Goal: Information Seeking & Learning: Compare options

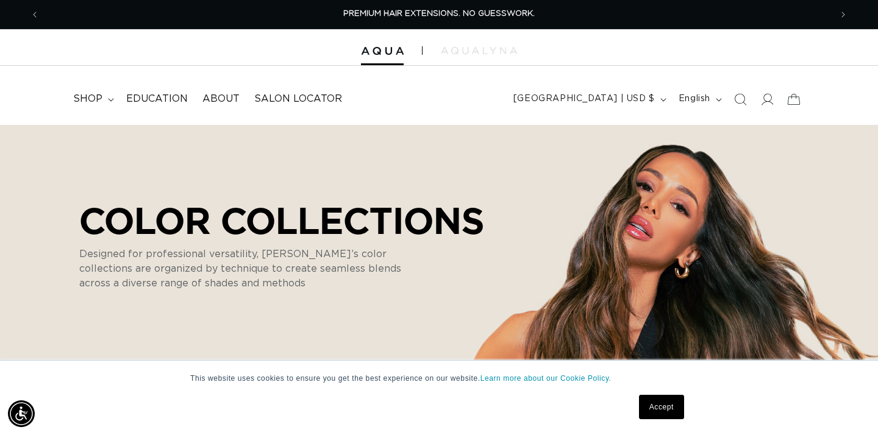
click at [665, 408] on link "Accept" at bounding box center [661, 407] width 45 height 24
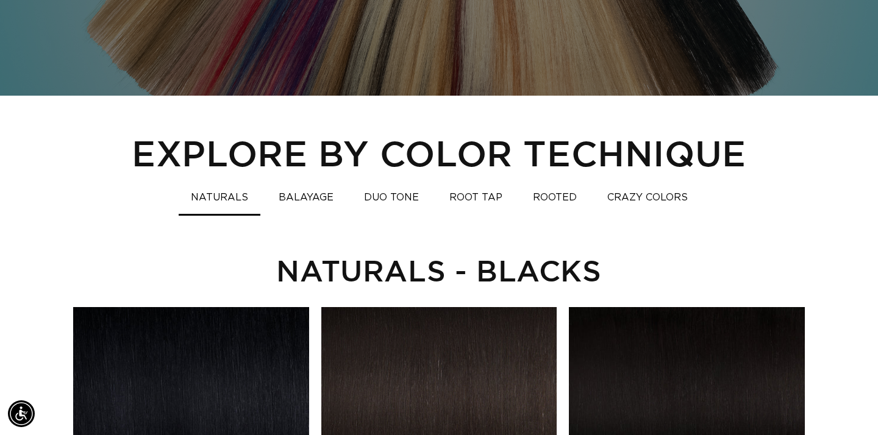
scroll to position [0, 1583]
click at [562, 197] on button "ROOTED" at bounding box center [555, 198] width 68 height 24
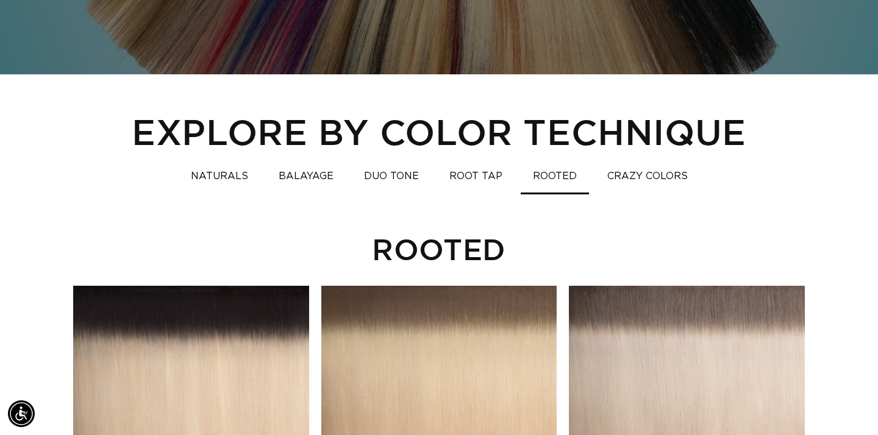
scroll to position [802, 0]
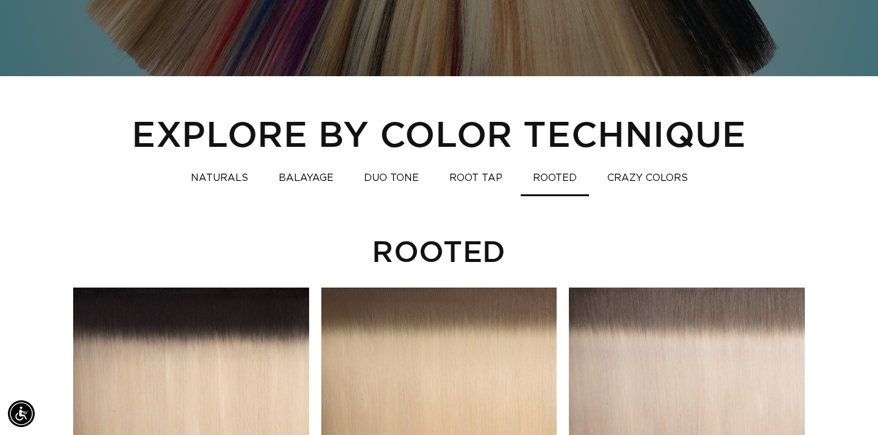
click at [478, 181] on button "ROOT TAP" at bounding box center [475, 179] width 77 height 24
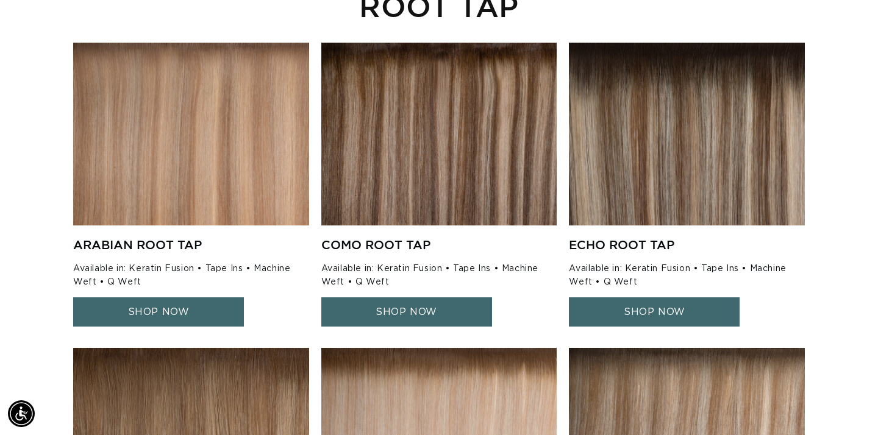
scroll to position [0, 0]
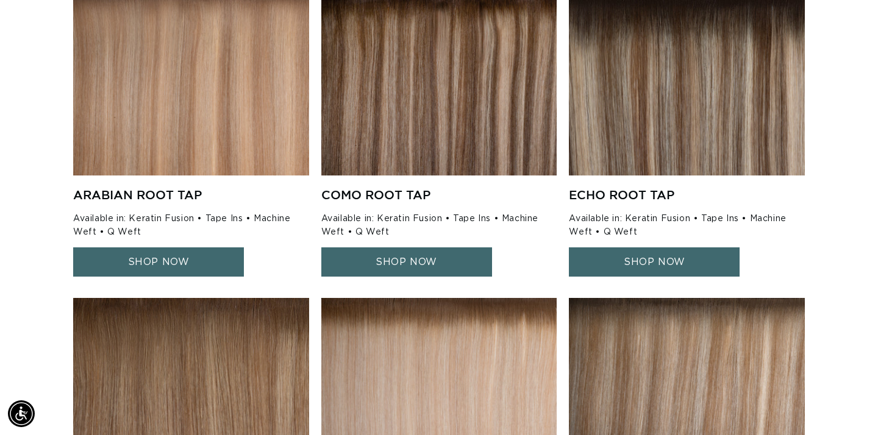
click at [694, 135] on img at bounding box center [687, 84] width 236 height 183
click at [643, 261] on link "SHOP NOW" at bounding box center [654, 263] width 171 height 30
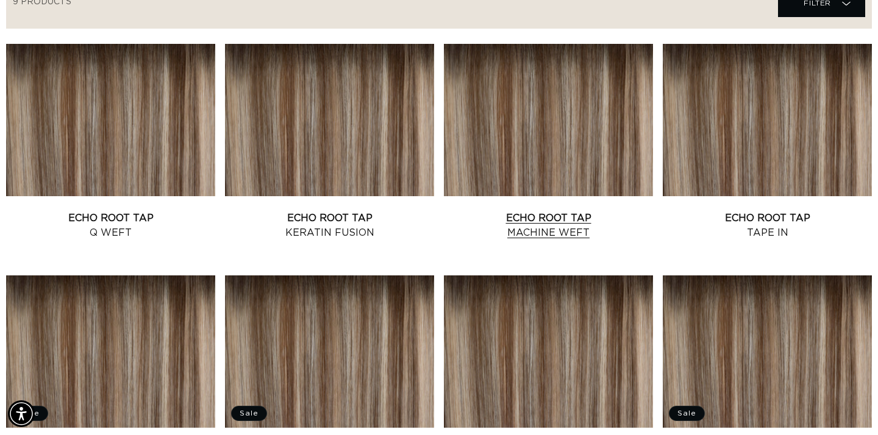
scroll to position [0, 792]
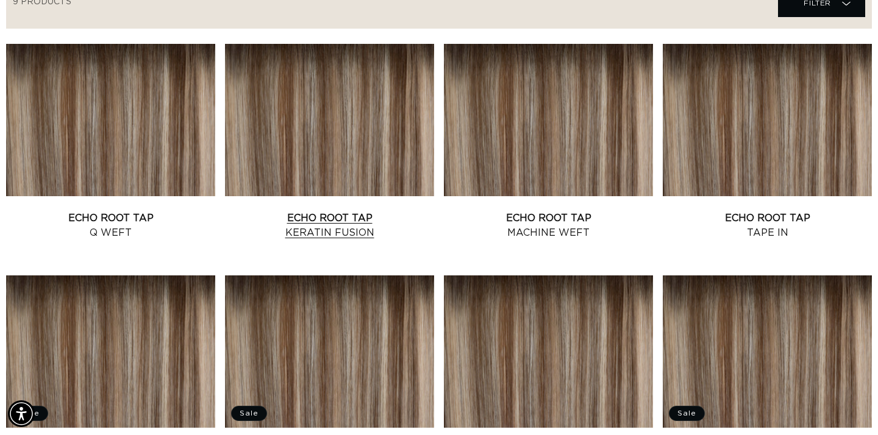
click at [344, 211] on link "Echo Root Tap Keratin Fusion" at bounding box center [329, 225] width 209 height 29
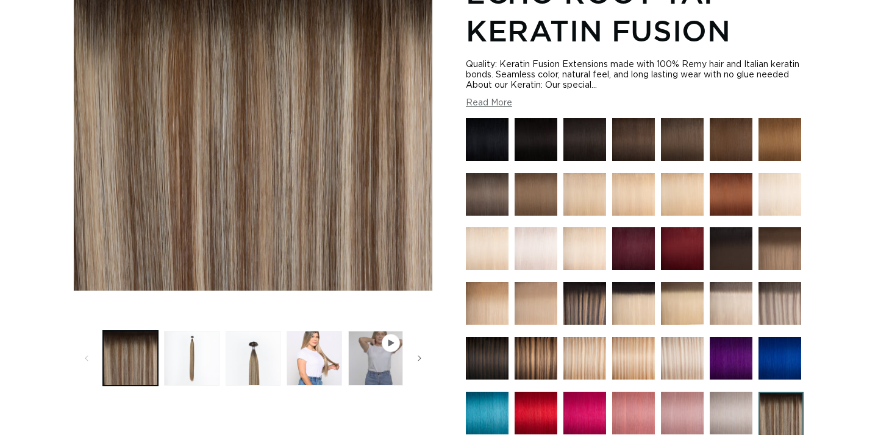
scroll to position [225, 0]
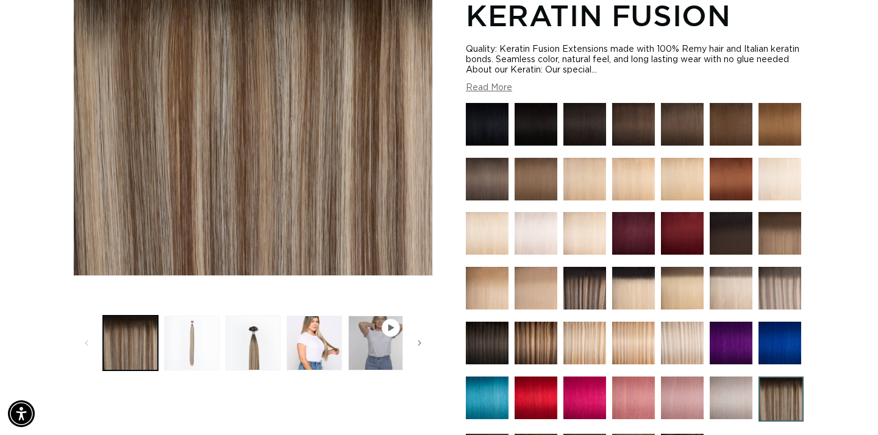
click at [201, 355] on button "Load image 2 in gallery view" at bounding box center [191, 343] width 55 height 55
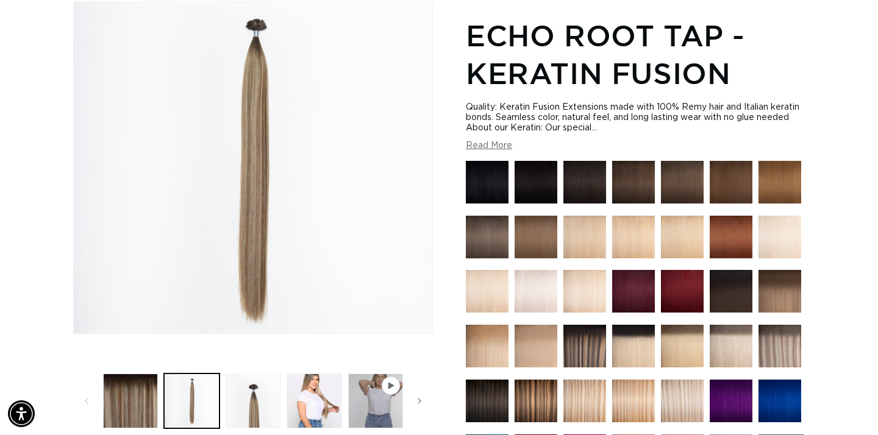
scroll to position [0, 792]
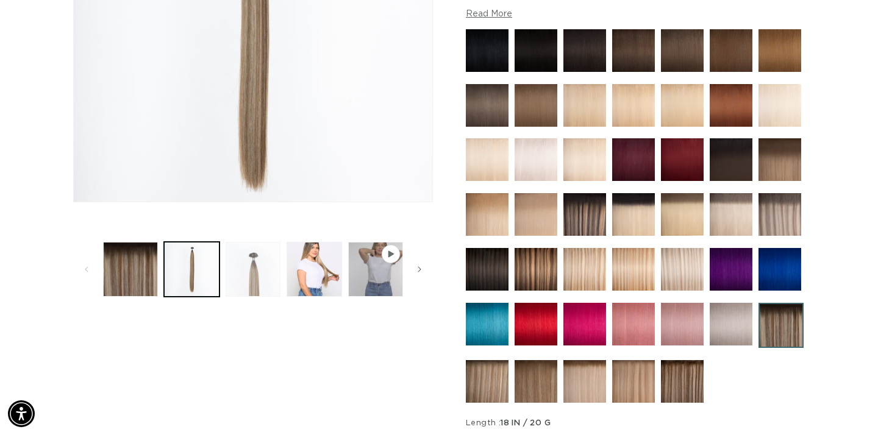
click at [254, 290] on button "Load image 3 in gallery view" at bounding box center [253, 269] width 55 height 55
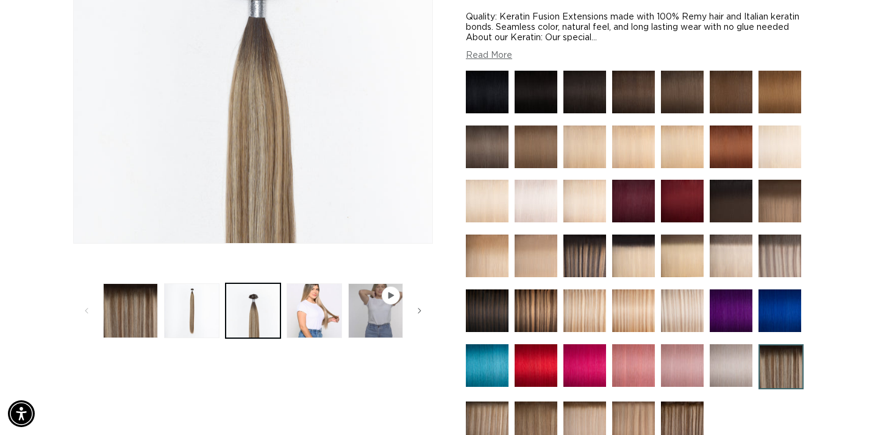
scroll to position [0, 1583]
click at [586, 146] on img at bounding box center [585, 147] width 43 height 43
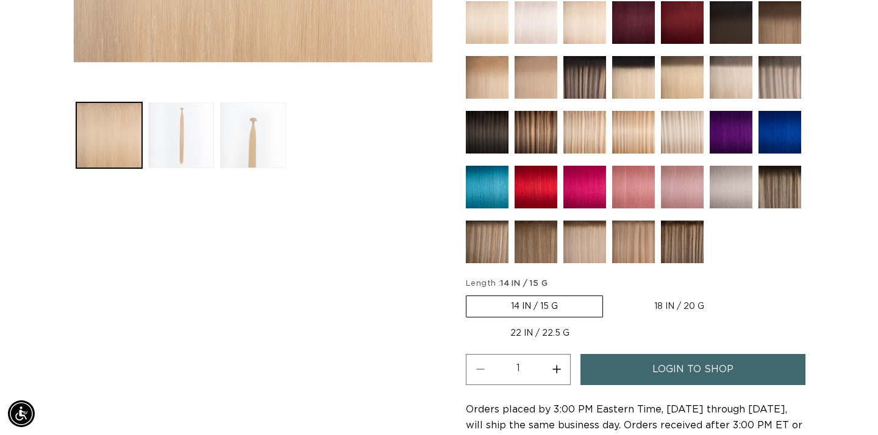
click at [673, 306] on label "18 IN / 20 G Variant sold out or unavailable" at bounding box center [679, 306] width 139 height 21
click at [610, 294] on input "18 IN / 20 G Variant sold out or unavailable" at bounding box center [609, 293] width 1 height 1
radio input "true"
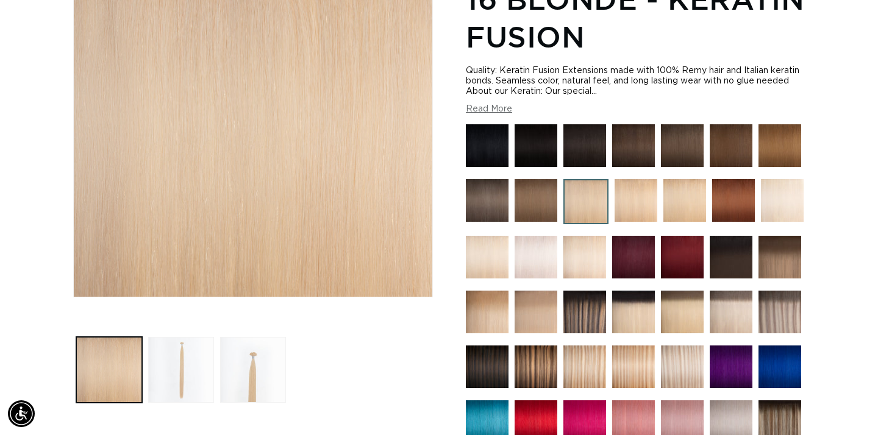
click at [489, 257] on img at bounding box center [487, 257] width 43 height 43
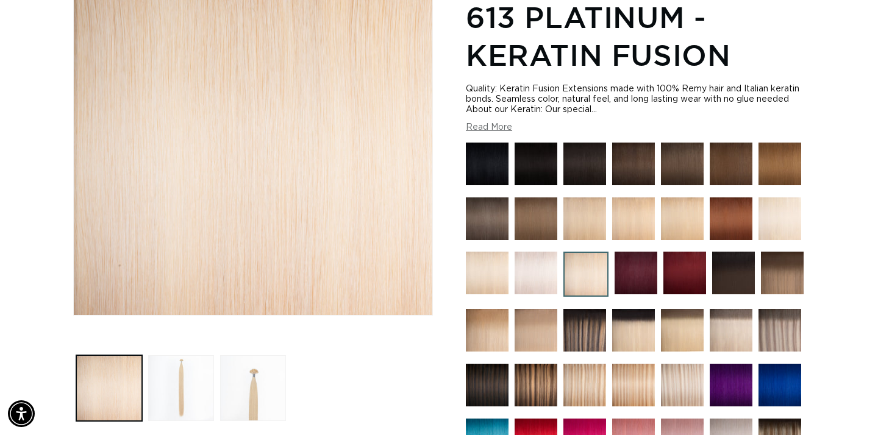
scroll to position [0, 792]
click at [634, 335] on img at bounding box center [633, 330] width 43 height 43
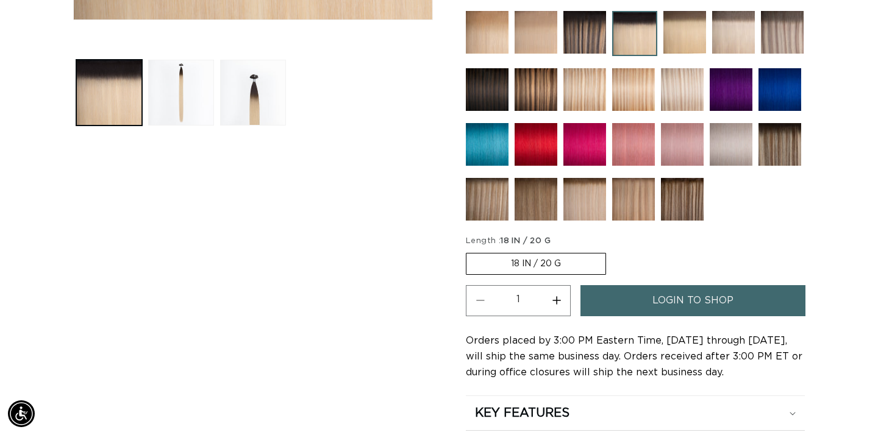
scroll to position [0, 792]
click at [192, 102] on button "Load image 2 in gallery view" at bounding box center [181, 93] width 66 height 66
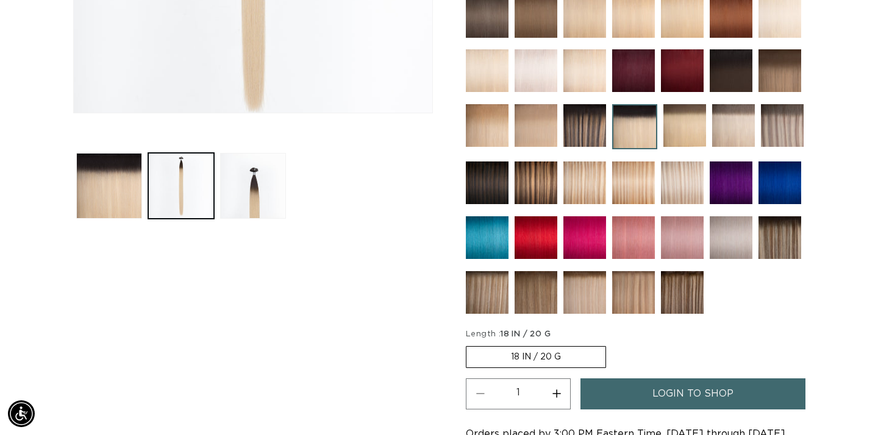
click at [781, 136] on img at bounding box center [782, 125] width 43 height 43
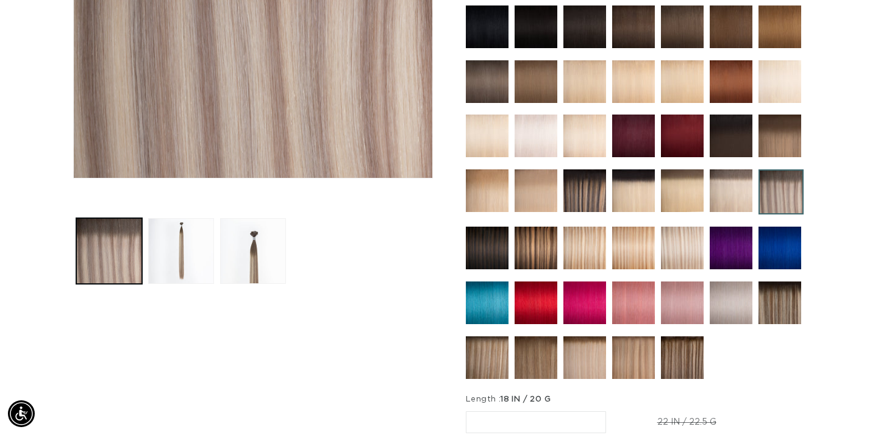
scroll to position [343, 0]
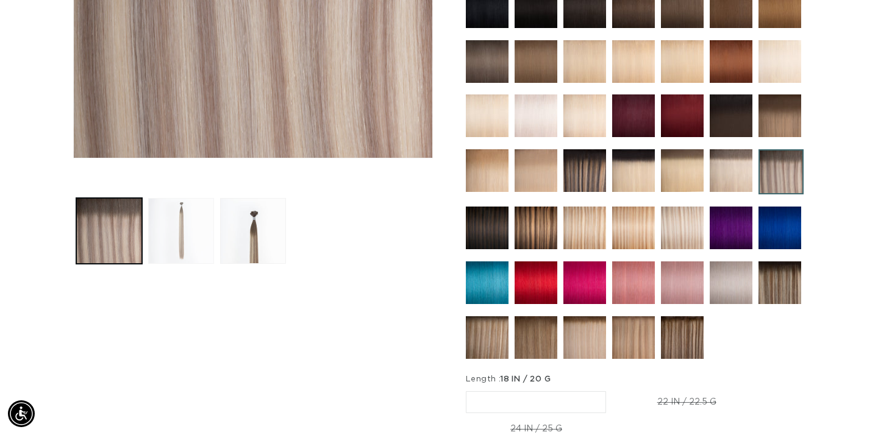
click at [195, 222] on button "Load image 2 in gallery view" at bounding box center [181, 231] width 66 height 66
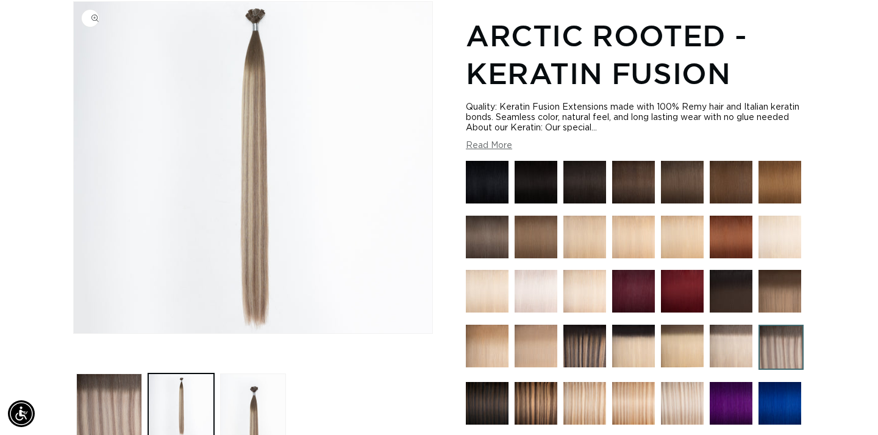
scroll to position [0, 1583]
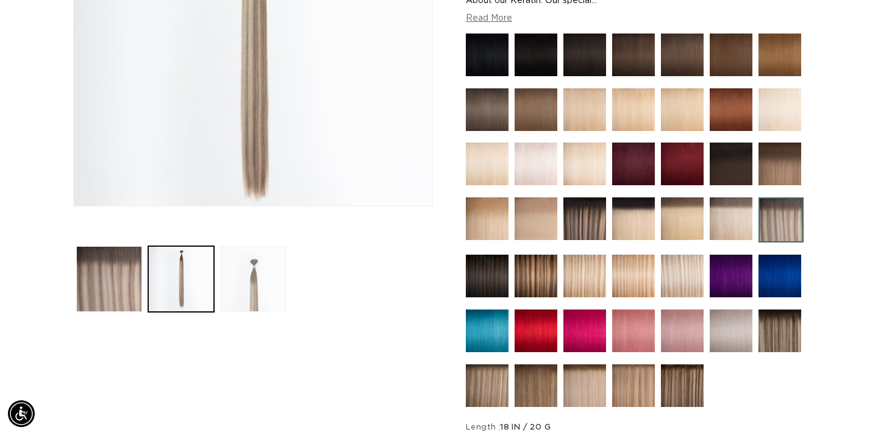
click at [249, 285] on button "Load image 3 in gallery view" at bounding box center [253, 279] width 66 height 66
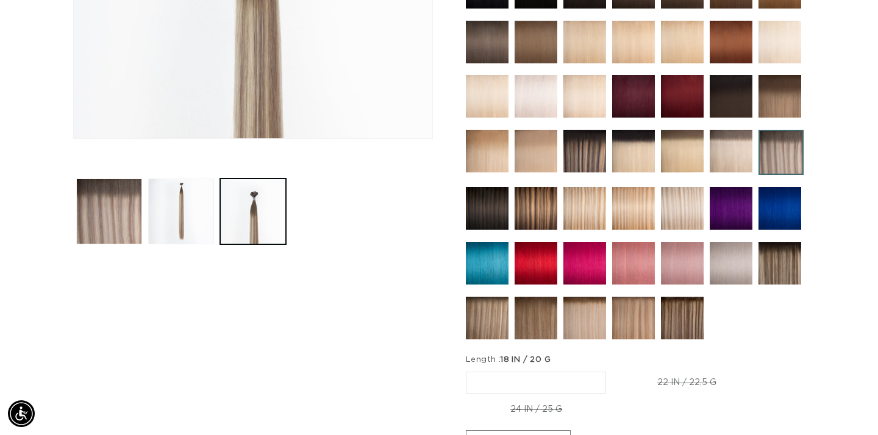
click at [687, 218] on img at bounding box center [682, 208] width 43 height 43
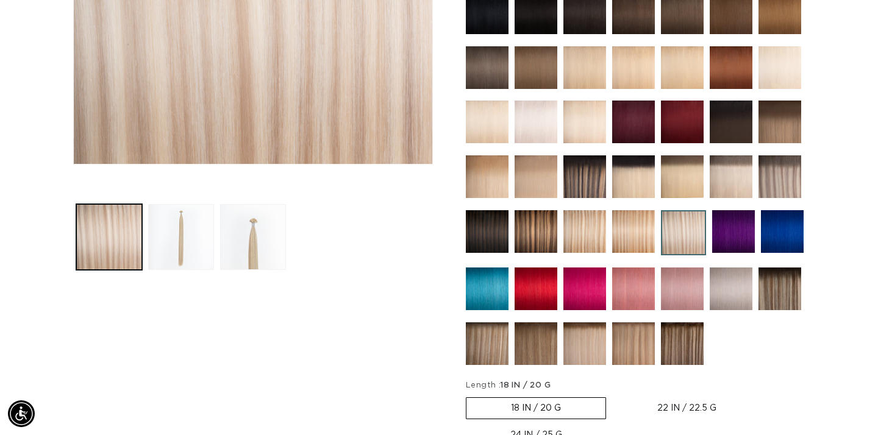
click at [595, 234] on img at bounding box center [585, 231] width 43 height 43
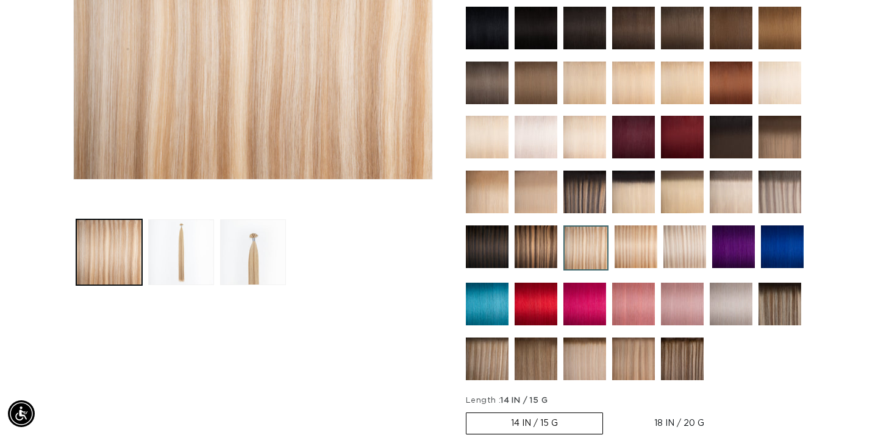
scroll to position [0, 792]
click at [637, 251] on img at bounding box center [636, 247] width 43 height 43
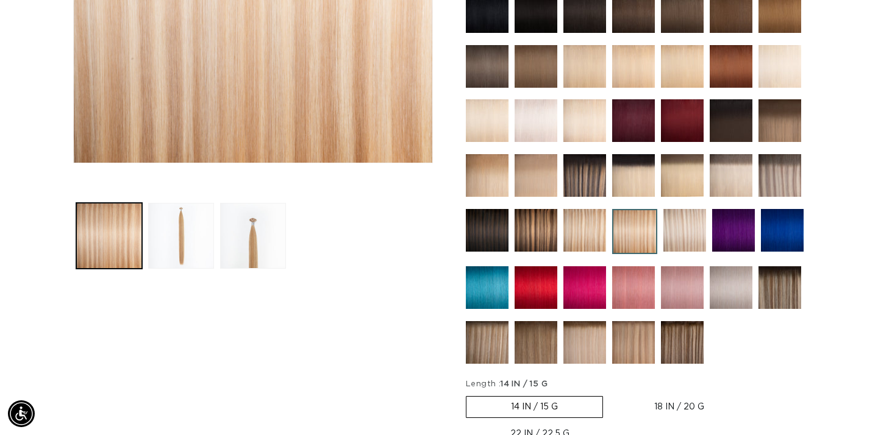
scroll to position [0, 1583]
click at [781, 185] on img at bounding box center [780, 175] width 43 height 43
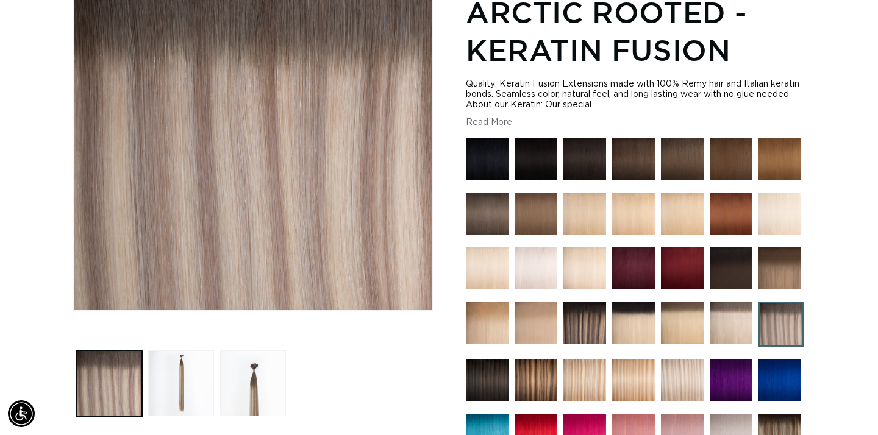
scroll to position [0, 792]
click at [199, 378] on button "Load image 2 in gallery view" at bounding box center [181, 384] width 66 height 66
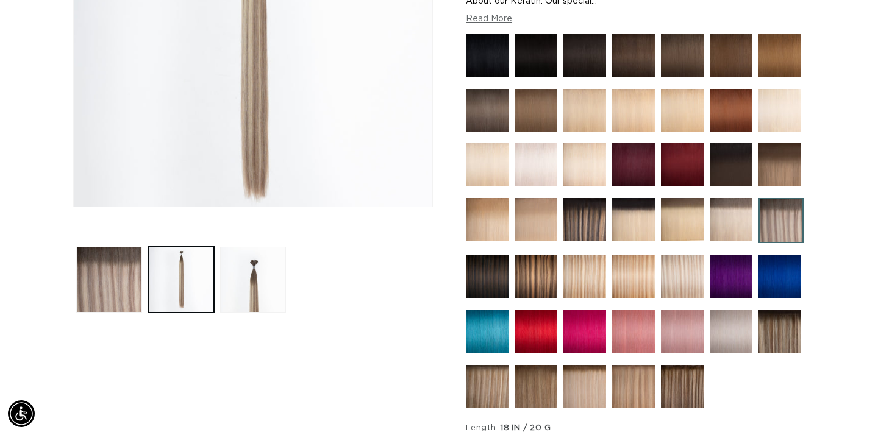
scroll to position [295, 0]
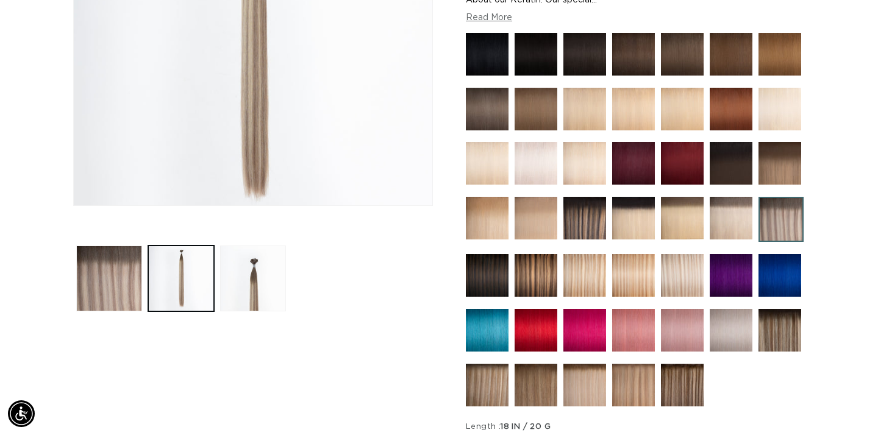
click at [396, 382] on div "Image 2 is now available in gallery view Skip to product information Open media…" at bounding box center [253, 293] width 360 height 840
click at [578, 394] on img at bounding box center [585, 385] width 43 height 43
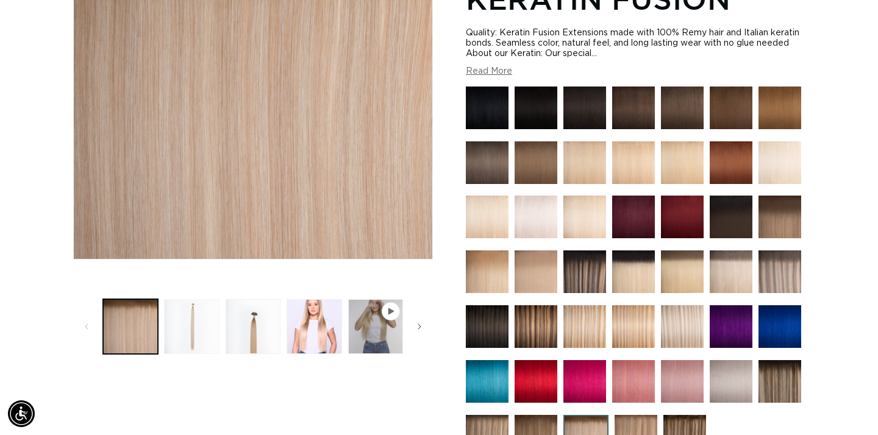
scroll to position [0, 792]
click at [198, 323] on button "Load image 2 in gallery view" at bounding box center [191, 326] width 55 height 55
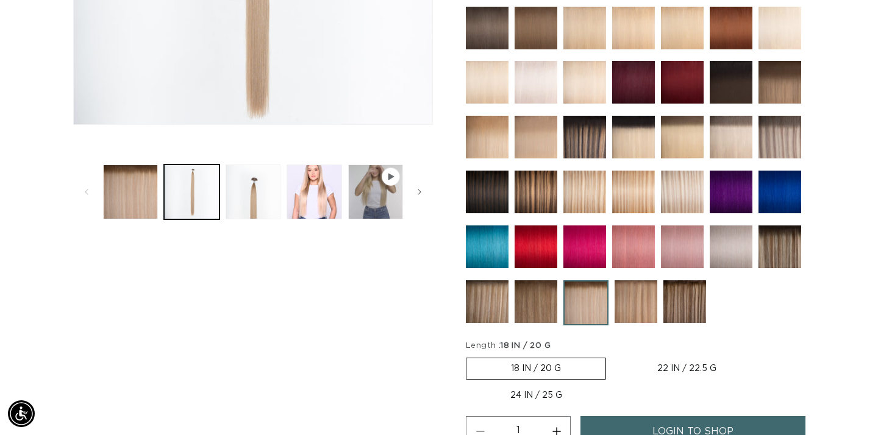
scroll to position [0, 0]
click at [304, 190] on button "Load image 4 in gallery view" at bounding box center [314, 192] width 55 height 55
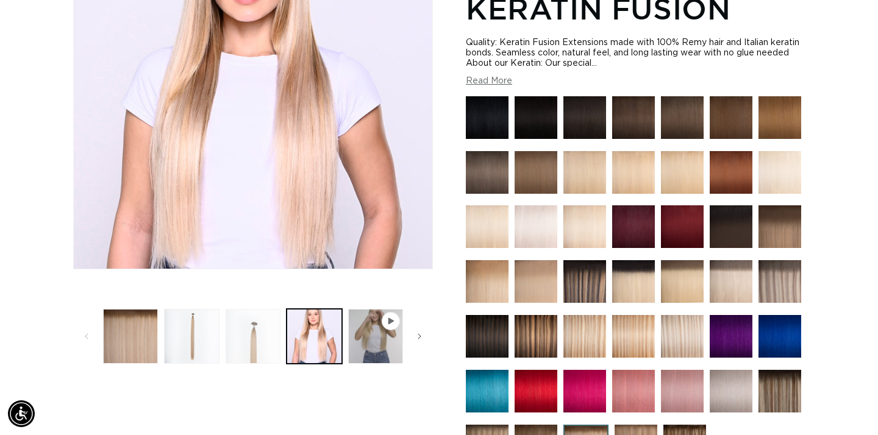
click at [256, 339] on button "Load image 3 in gallery view" at bounding box center [253, 336] width 55 height 55
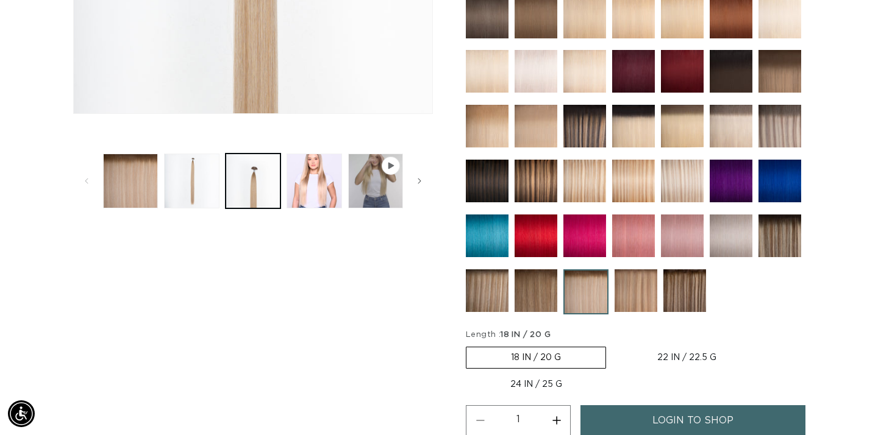
scroll to position [0, 1583]
click at [642, 296] on img at bounding box center [636, 291] width 43 height 43
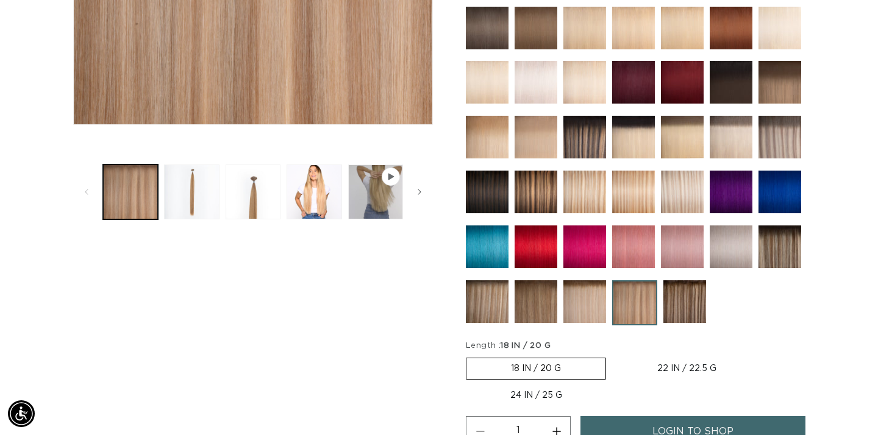
scroll to position [390, 0]
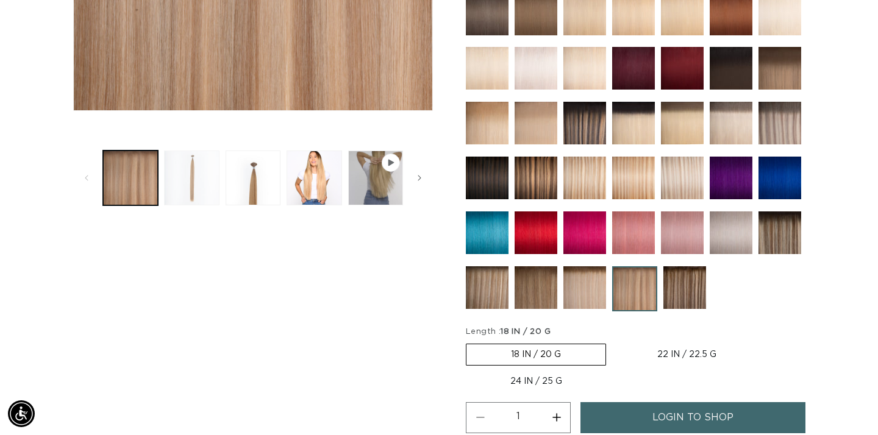
click at [195, 192] on button "Load image 2 in gallery view" at bounding box center [191, 178] width 55 height 55
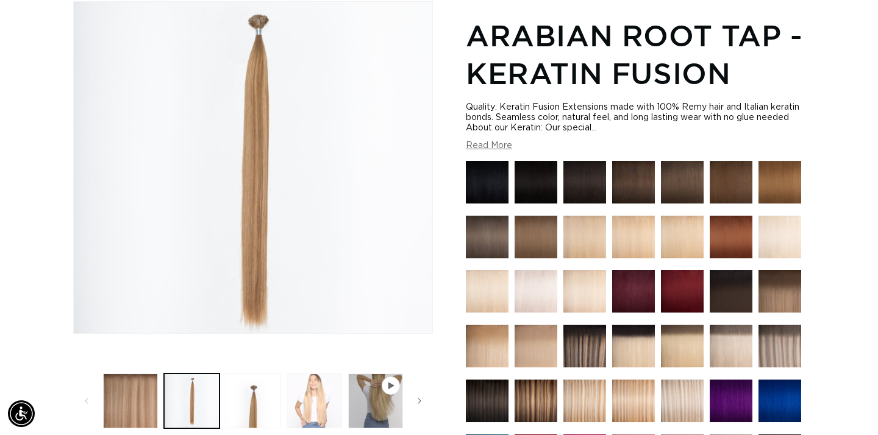
scroll to position [0, 1583]
click at [314, 406] on button "Load image 4 in gallery view" at bounding box center [314, 401] width 55 height 55
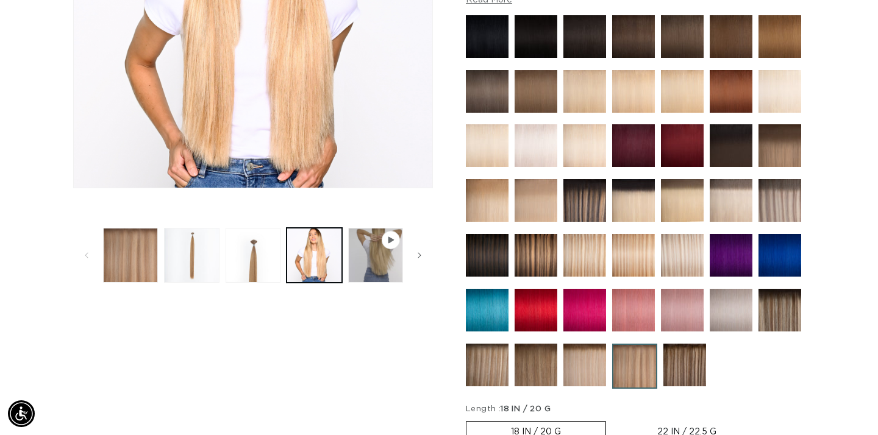
click at [780, 205] on img at bounding box center [780, 200] width 43 height 43
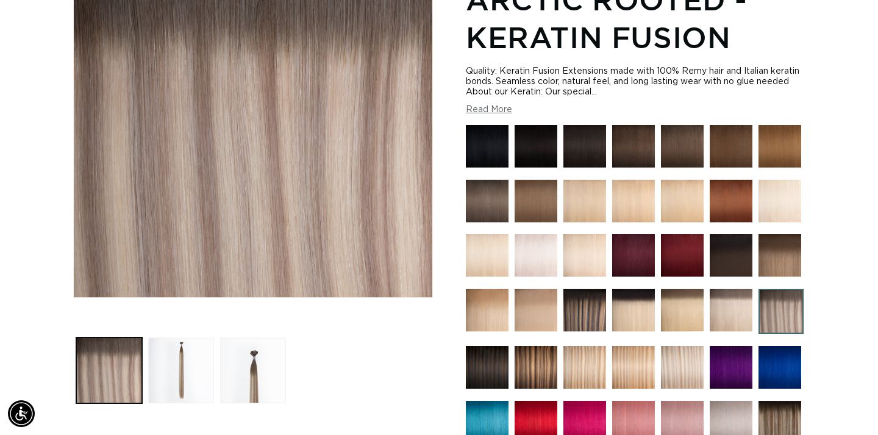
scroll to position [0, 792]
click at [486, 110] on button "Read More" at bounding box center [489, 110] width 46 height 10
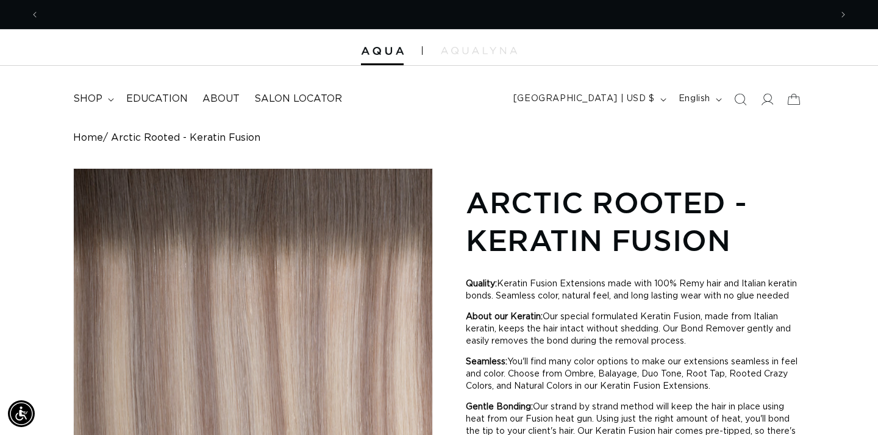
scroll to position [0, 0]
click at [110, 100] on icon at bounding box center [110, 99] width 5 height 3
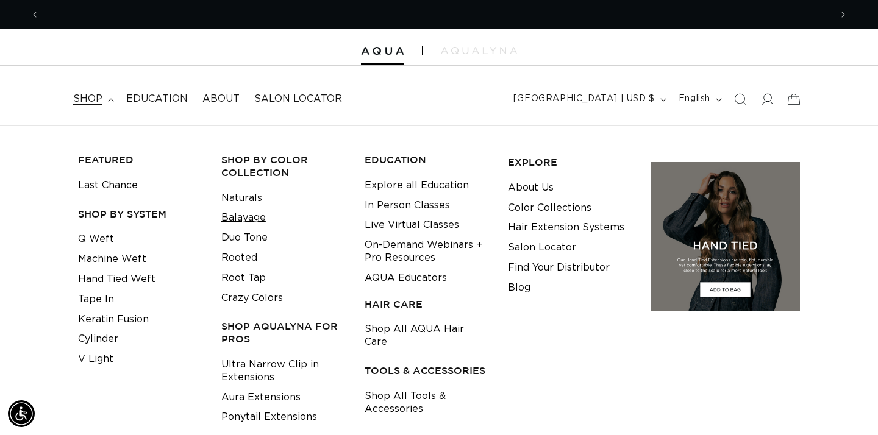
scroll to position [0, 1583]
click at [117, 313] on link "Keratin Fusion" at bounding box center [113, 320] width 71 height 20
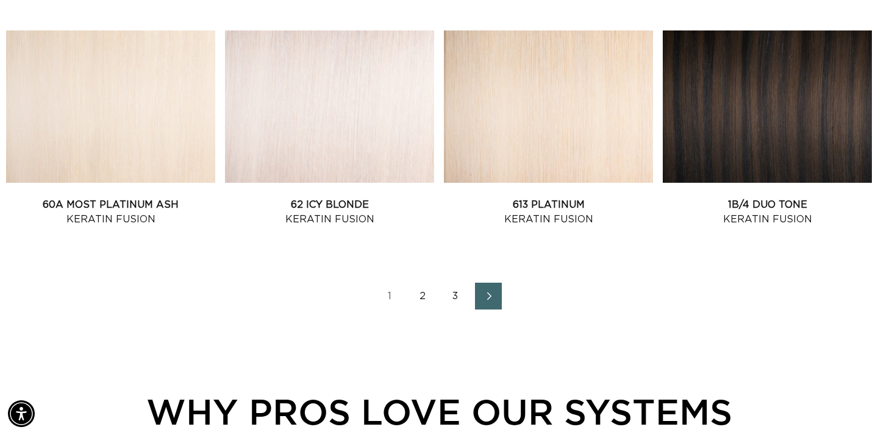
click at [486, 292] on icon "Next page" at bounding box center [489, 296] width 16 height 9
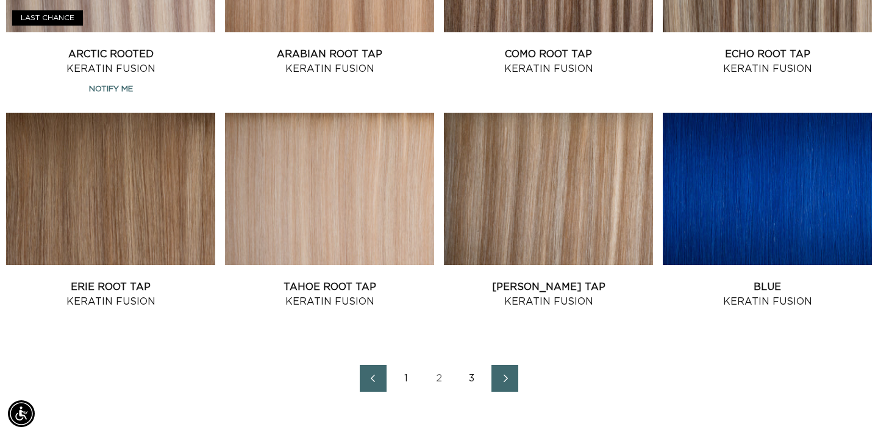
click at [506, 378] on icon "Next page" at bounding box center [506, 379] width 16 height 9
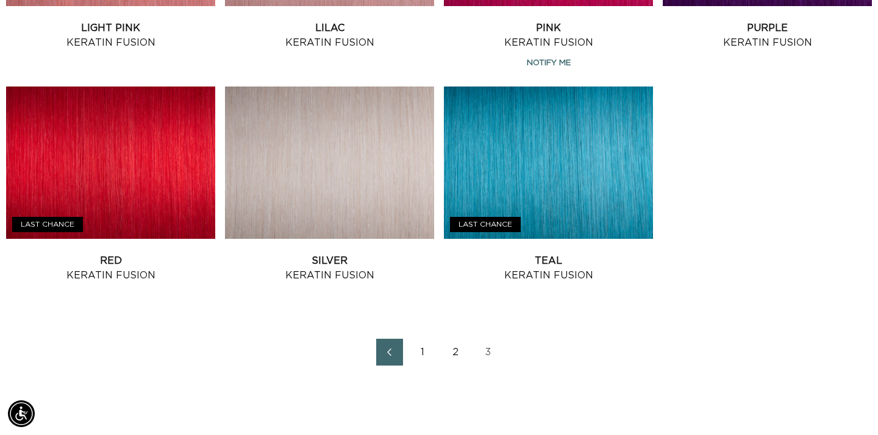
scroll to position [0, 792]
click at [454, 351] on link "2" at bounding box center [455, 352] width 27 height 27
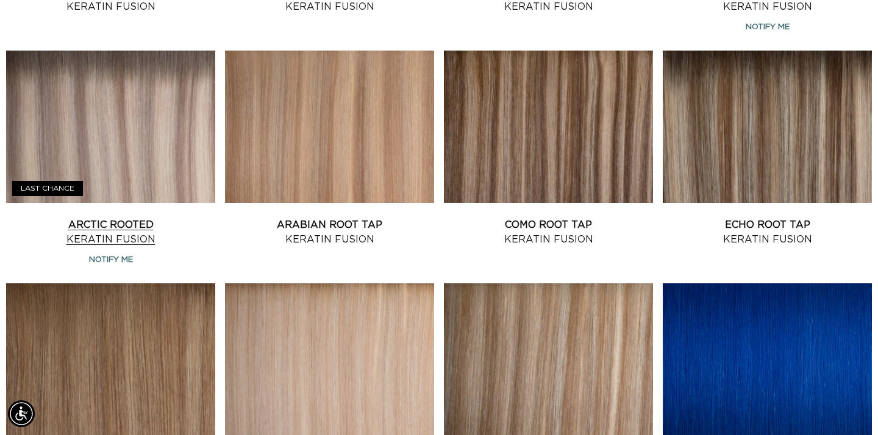
scroll to position [0, 792]
click at [161, 218] on link "Arctic Rooted Keratin Fusion" at bounding box center [110, 232] width 209 height 29
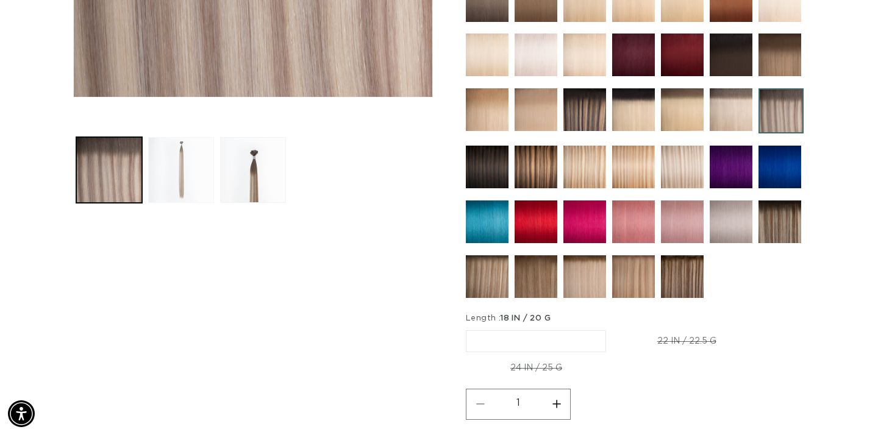
click at [199, 177] on button "Load image 2 in gallery view" at bounding box center [181, 170] width 66 height 66
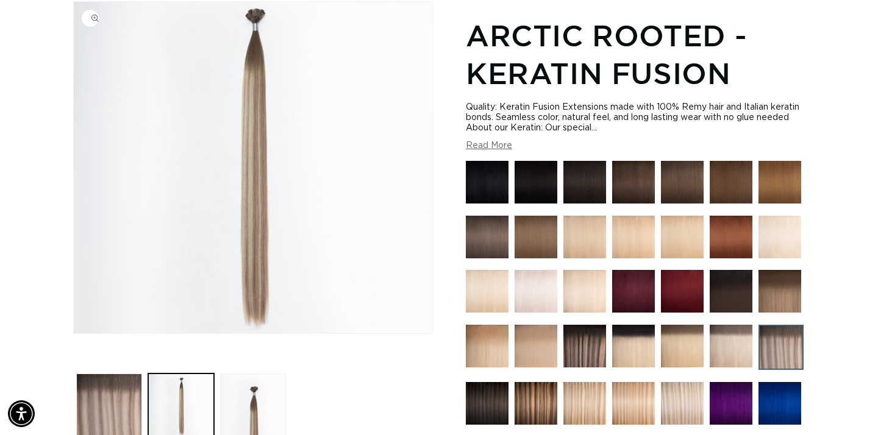
scroll to position [0, 792]
click at [253, 417] on button "Load image 3 in gallery view" at bounding box center [253, 407] width 66 height 66
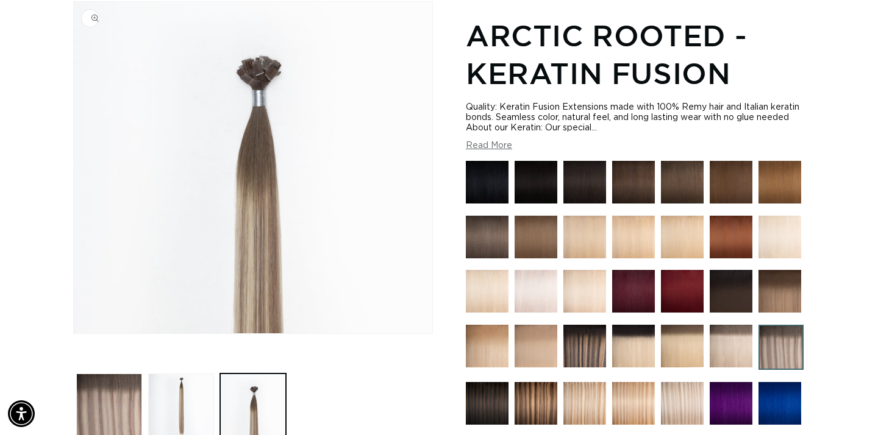
scroll to position [0, 1583]
click at [287, 262] on img "Gallery Viewer" at bounding box center [253, 168] width 359 height 332
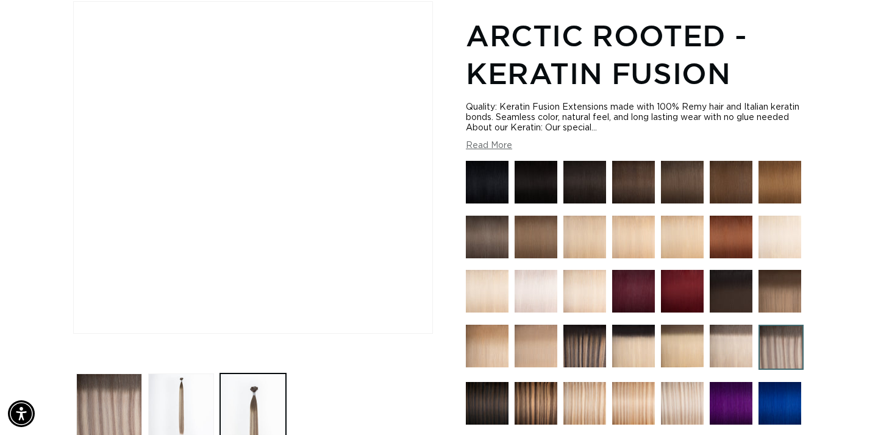
scroll to position [0, 0]
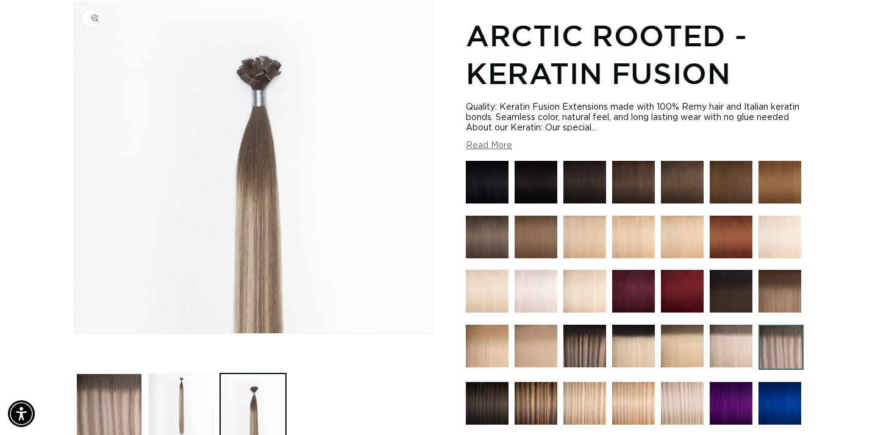
click at [45, 339] on div "Home Arctic Rooted - Keratin Fusion Image 3 is now available in gallery view Sk…" at bounding box center [439, 403] width 878 height 876
click at [187, 406] on button "Load image 2 in gallery view" at bounding box center [181, 407] width 66 height 66
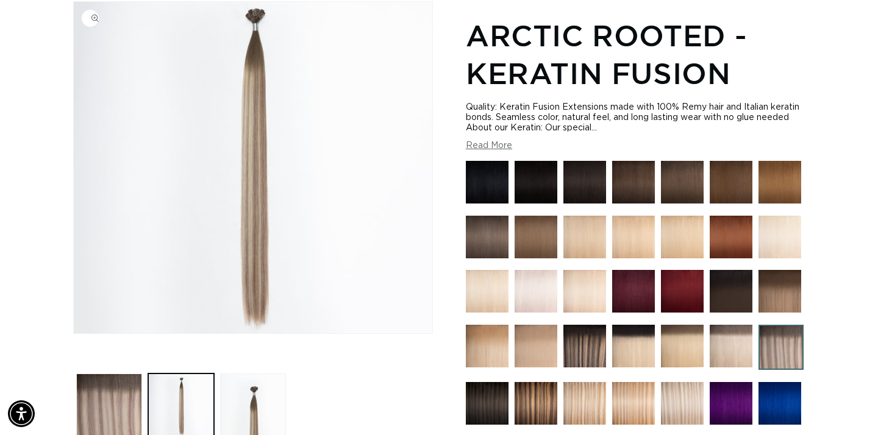
click at [258, 222] on img "Gallery Viewer" at bounding box center [253, 168] width 359 height 332
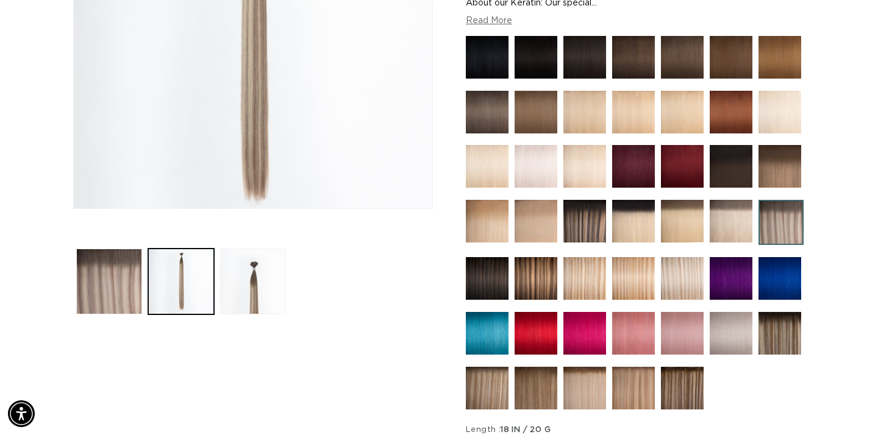
scroll to position [0, 1583]
click at [689, 121] on img at bounding box center [682, 112] width 43 height 43
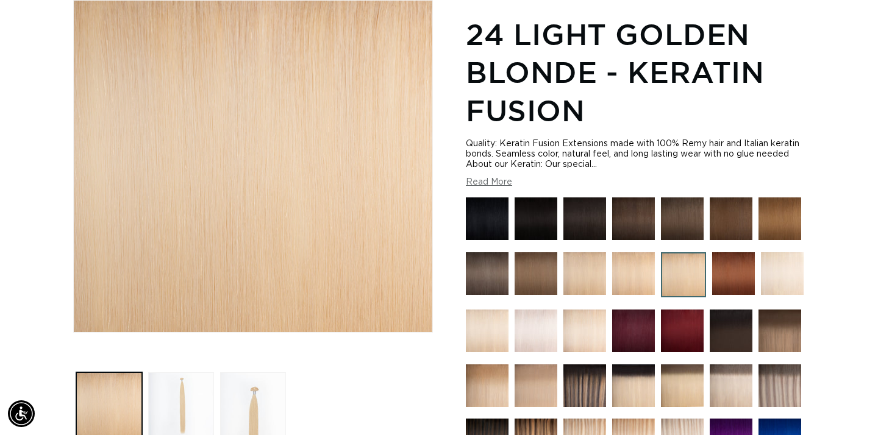
scroll to position [170, 0]
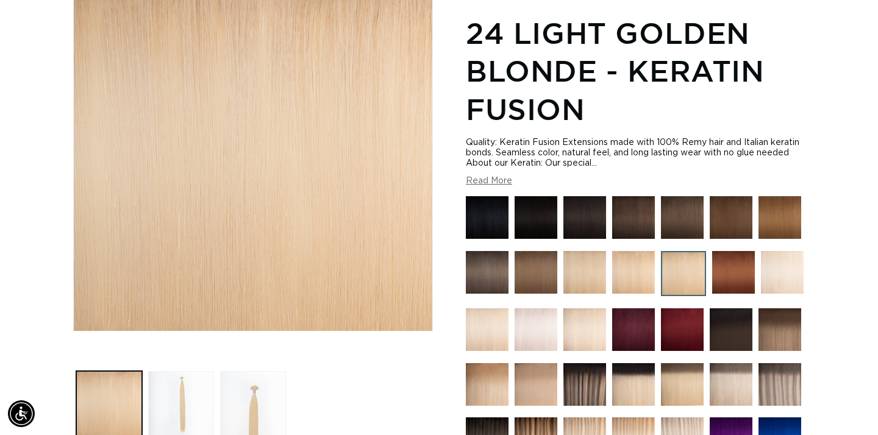
click at [637, 273] on img at bounding box center [633, 272] width 43 height 43
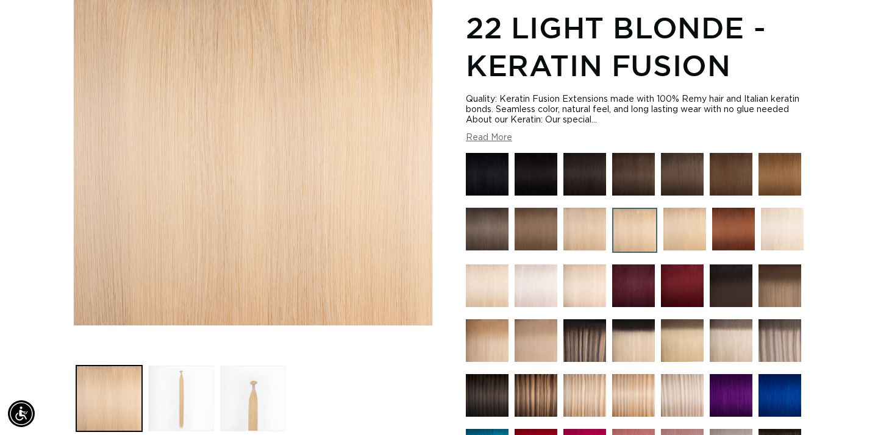
scroll to position [0, 792]
click at [593, 239] on img at bounding box center [585, 229] width 43 height 43
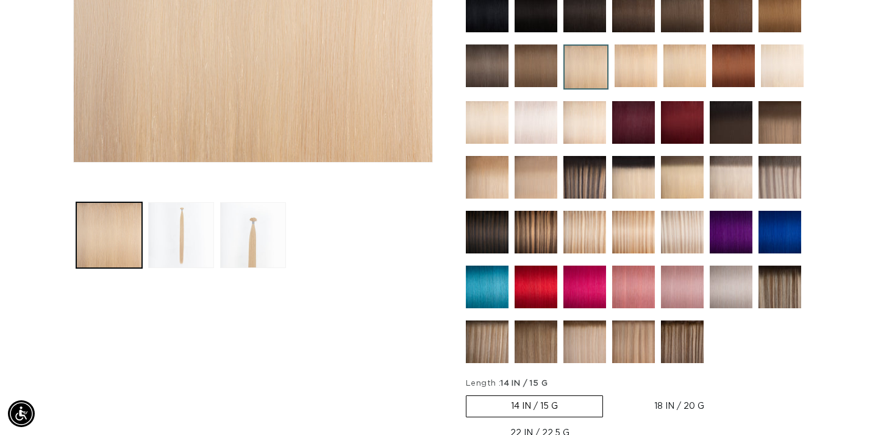
scroll to position [0, 1583]
click at [790, 180] on img at bounding box center [780, 177] width 43 height 43
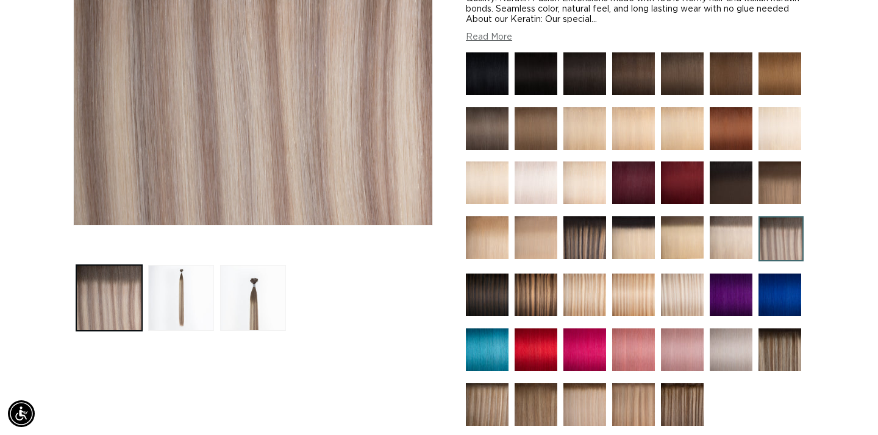
scroll to position [0, 792]
click at [731, 245] on img at bounding box center [731, 238] width 43 height 43
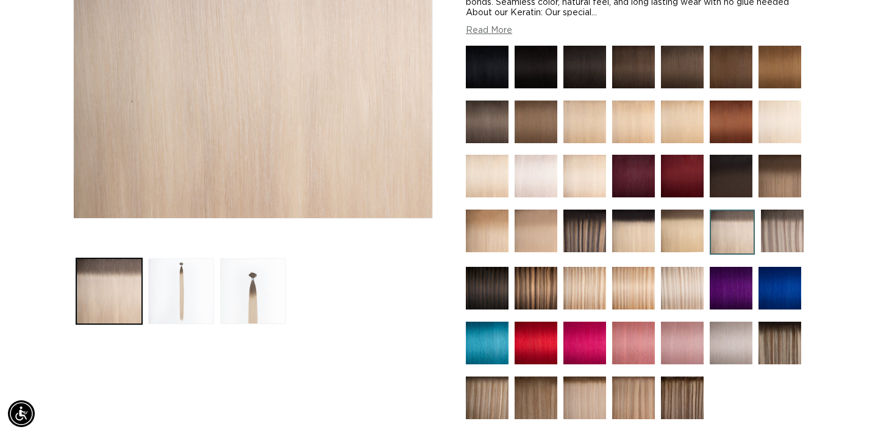
scroll to position [0, 792]
click at [178, 295] on button "Load image 2 in gallery view" at bounding box center [181, 292] width 66 height 66
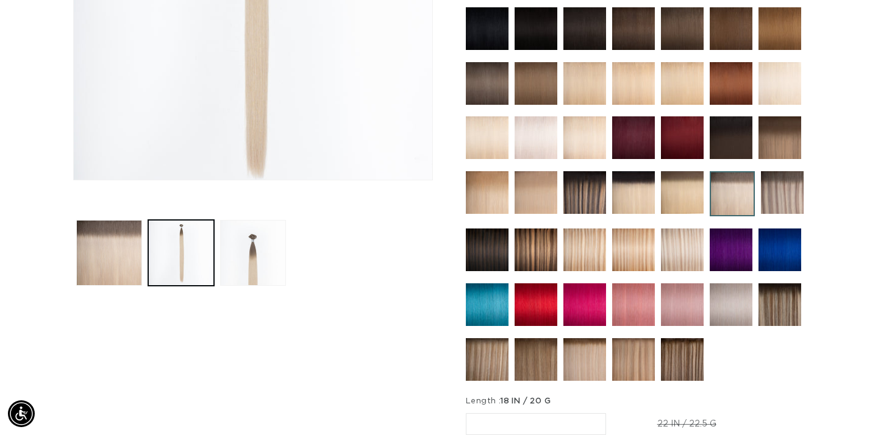
scroll to position [0, 0]
click at [488, 363] on img at bounding box center [487, 360] width 43 height 43
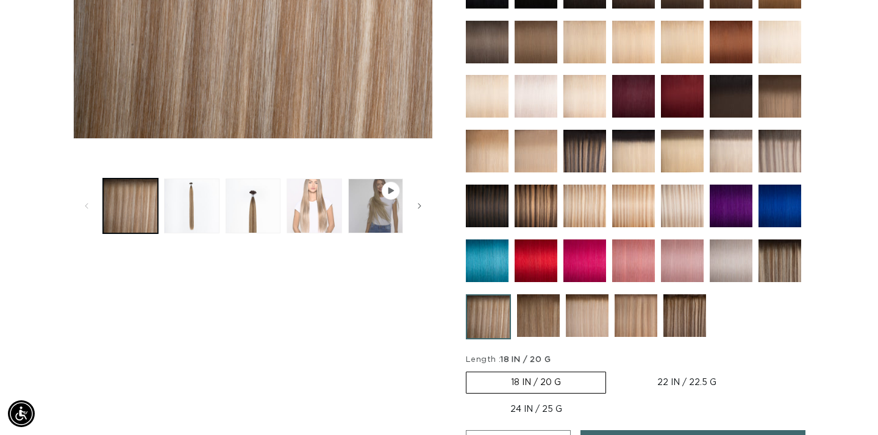
scroll to position [0, 792]
click at [198, 224] on button "Load image 2 in gallery view" at bounding box center [191, 206] width 55 height 55
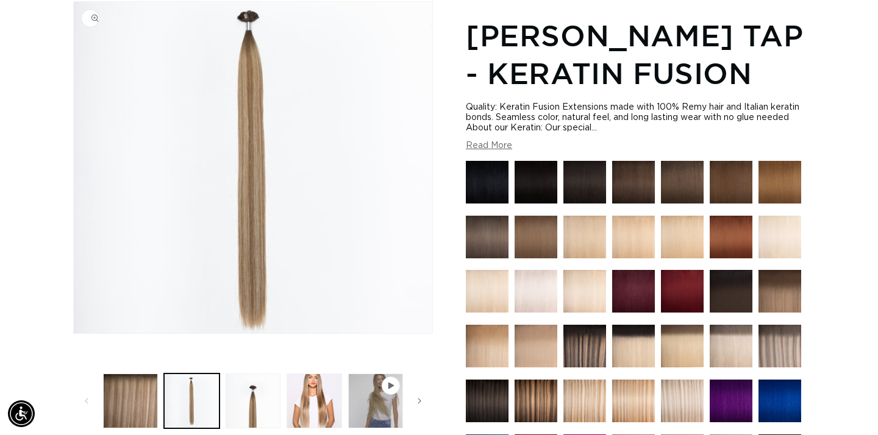
scroll to position [0, 1583]
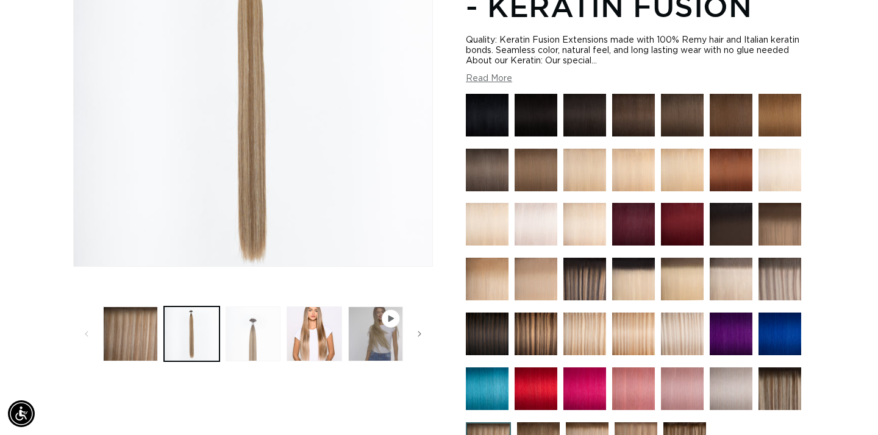
click at [234, 322] on button "Load image 3 in gallery view" at bounding box center [253, 334] width 55 height 55
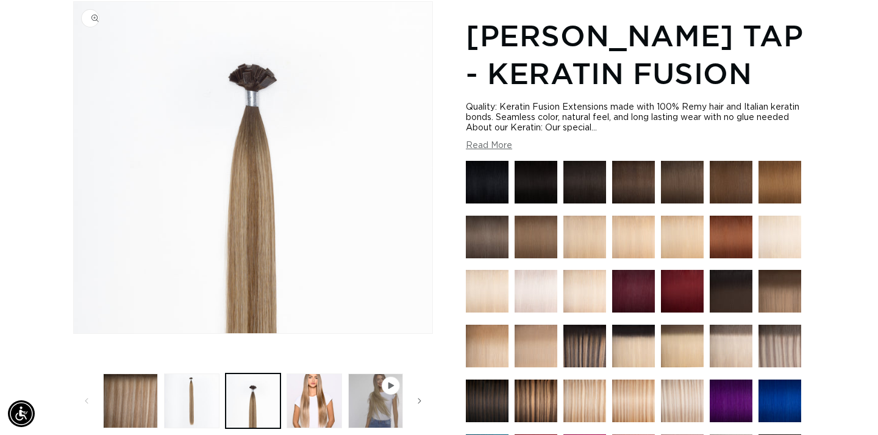
scroll to position [0, 0]
click at [308, 403] on button "Load image 4 in gallery view" at bounding box center [314, 401] width 55 height 55
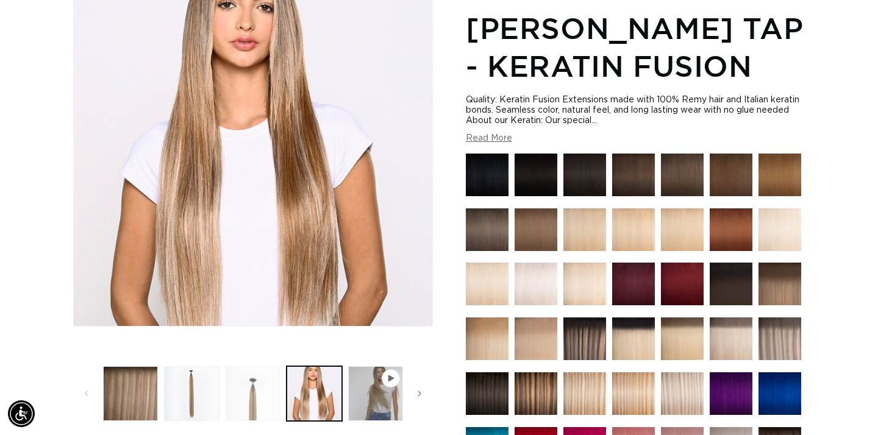
click at [263, 400] on button "Load image 3 in gallery view" at bounding box center [253, 394] width 55 height 55
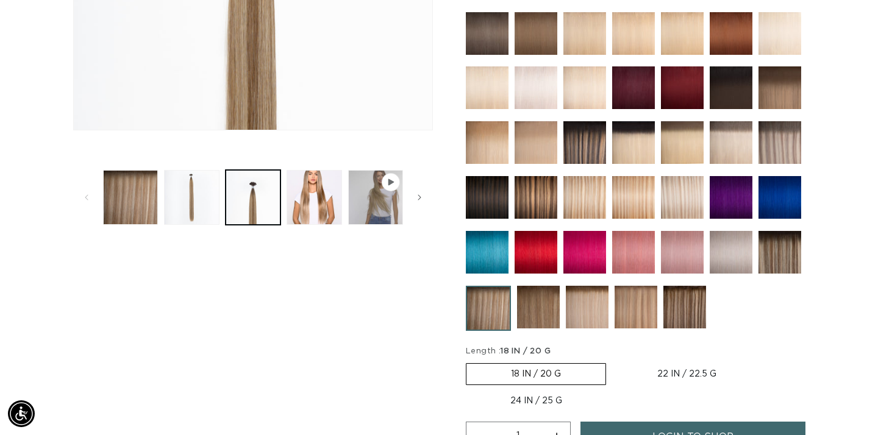
scroll to position [0, 1583]
click at [592, 318] on img at bounding box center [587, 307] width 43 height 43
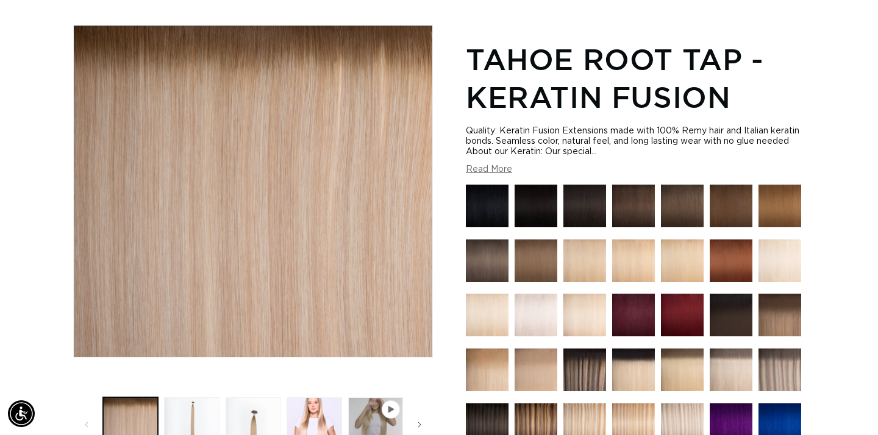
scroll to position [187, 0]
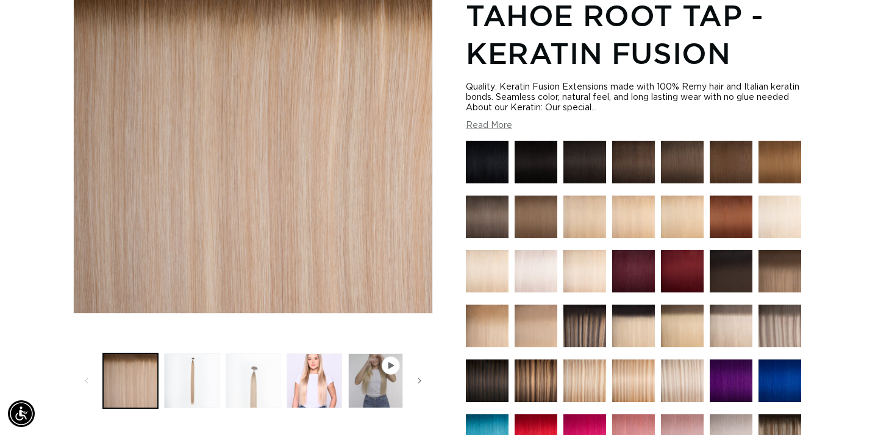
click at [253, 389] on button "Load image 3 in gallery view" at bounding box center [253, 381] width 55 height 55
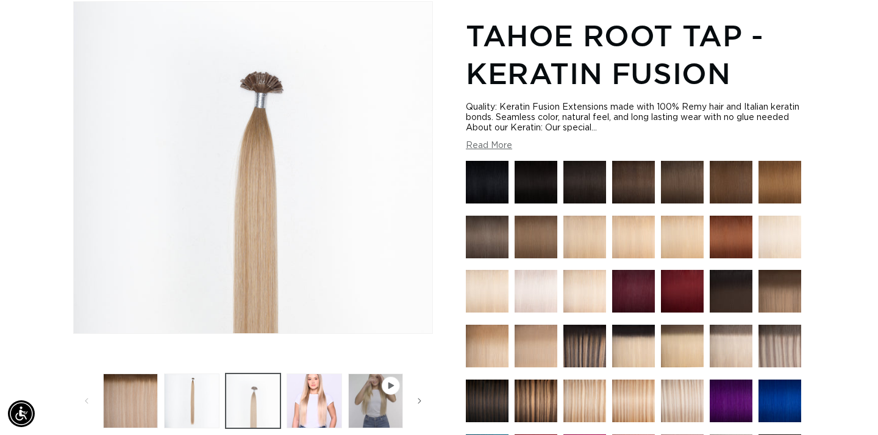
scroll to position [0, 792]
click at [198, 396] on button "Load image 2 in gallery view" at bounding box center [191, 401] width 55 height 55
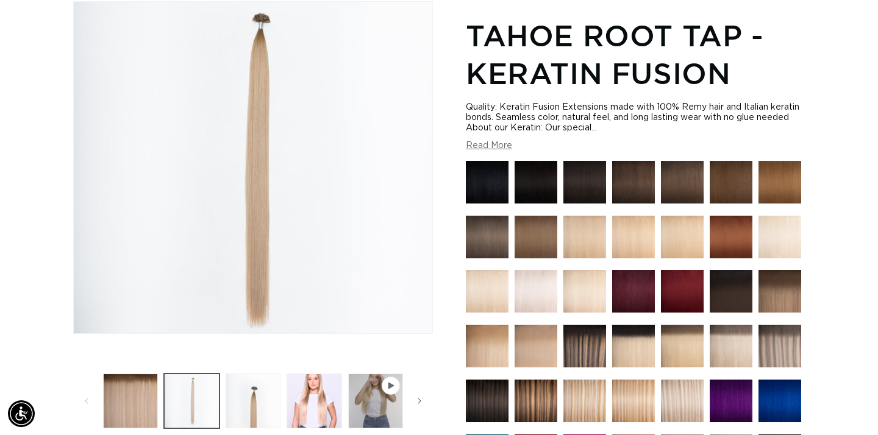
scroll to position [0, 1583]
click at [133, 404] on button "Load image 1 in gallery view" at bounding box center [130, 401] width 55 height 55
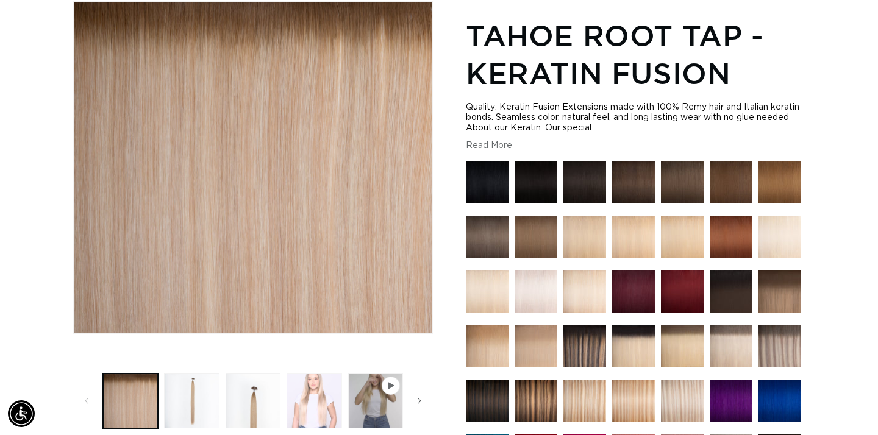
click at [321, 415] on button "Load image 4 in gallery view" at bounding box center [314, 401] width 55 height 55
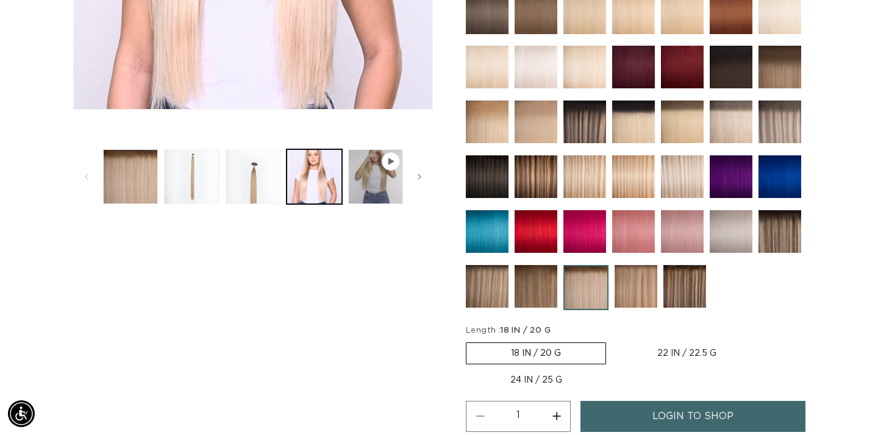
scroll to position [393, 0]
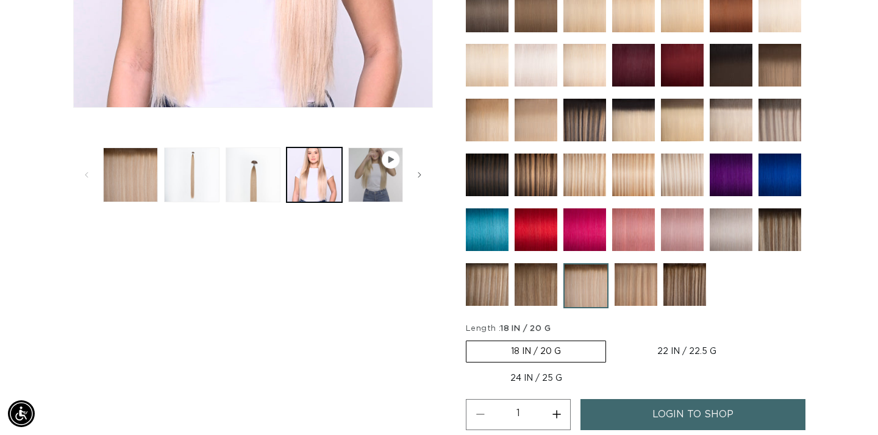
click at [634, 287] on img at bounding box center [636, 284] width 43 height 43
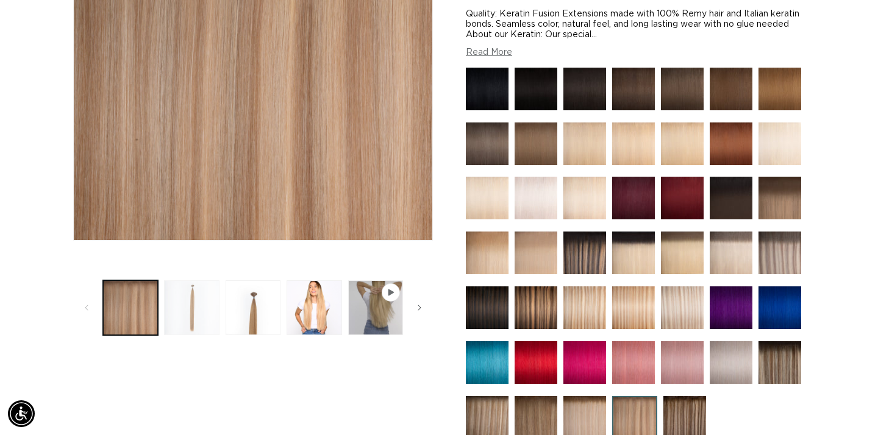
click at [193, 318] on button "Load image 2 in gallery view" at bounding box center [191, 308] width 55 height 55
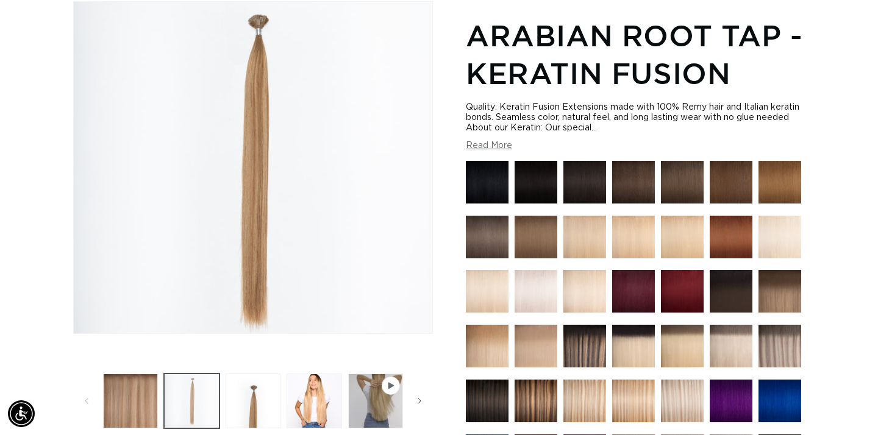
scroll to position [0, 792]
click at [310, 400] on button "Load image 4 in gallery view" at bounding box center [314, 401] width 55 height 55
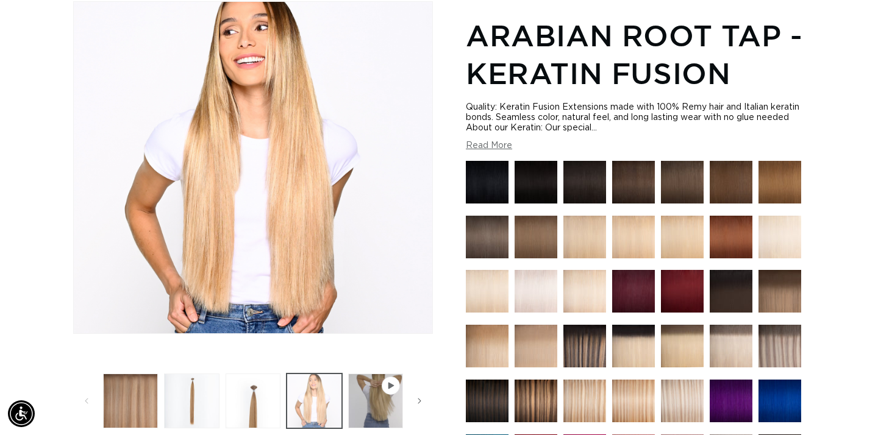
scroll to position [0, 1583]
click at [269, 404] on button "Load image 3 in gallery view" at bounding box center [253, 401] width 55 height 55
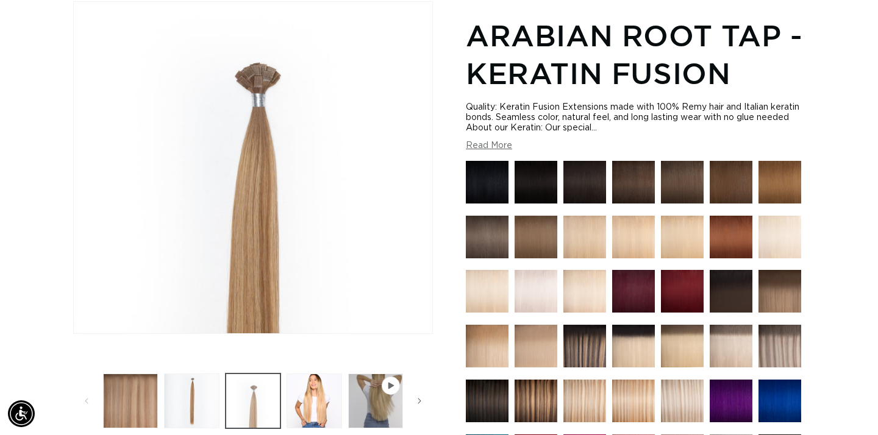
scroll to position [0, 0]
click at [264, 190] on img "Gallery Viewer" at bounding box center [253, 168] width 359 height 332
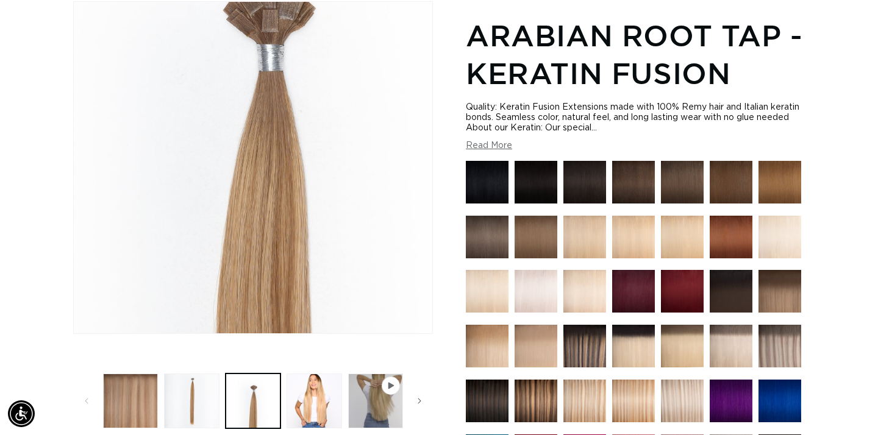
scroll to position [0, 1583]
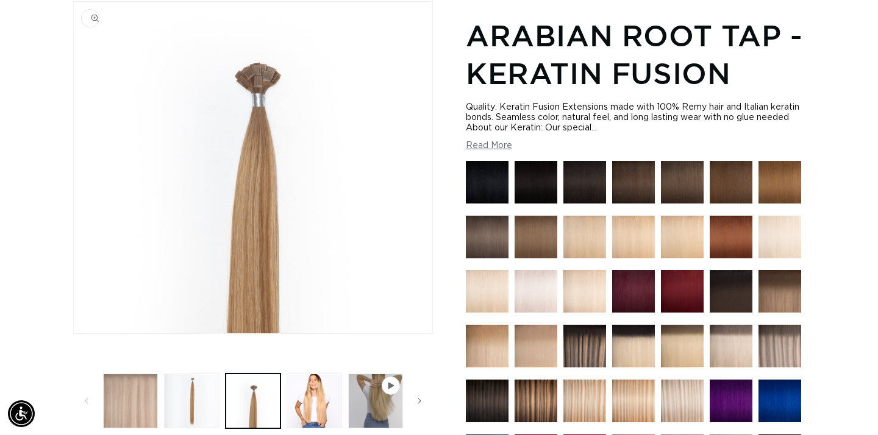
click at [137, 403] on button "Load image 1 in gallery view" at bounding box center [130, 401] width 55 height 55
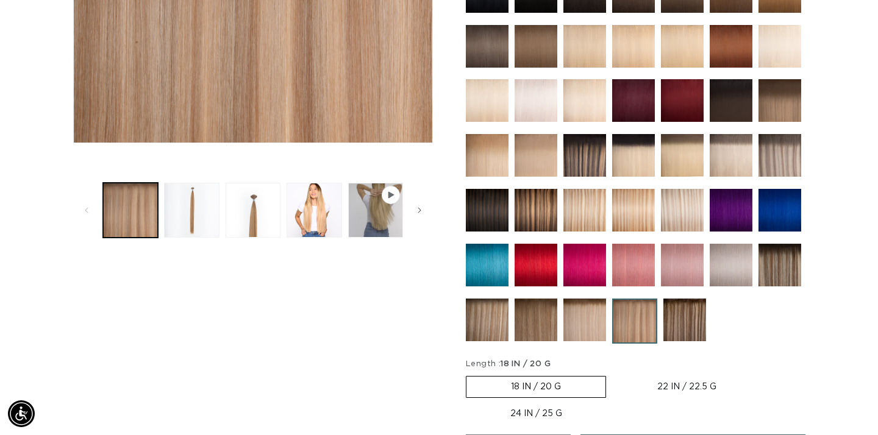
scroll to position [0, 0]
click at [586, 324] on img at bounding box center [585, 320] width 43 height 43
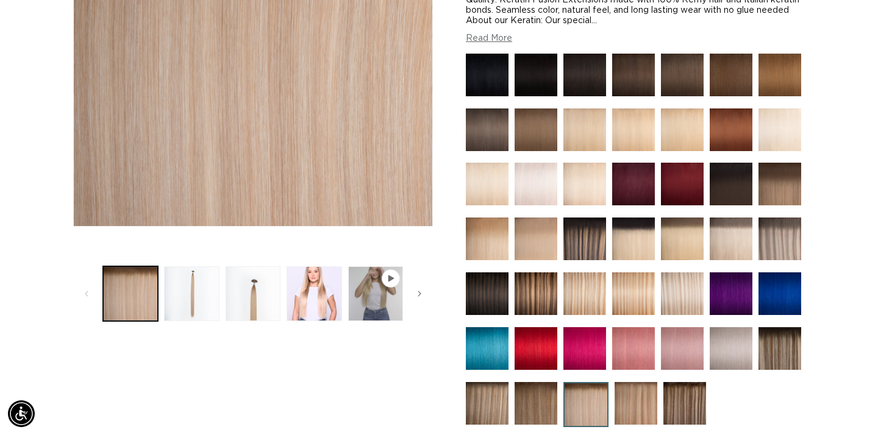
scroll to position [0, 792]
click at [737, 245] on img at bounding box center [731, 239] width 43 height 43
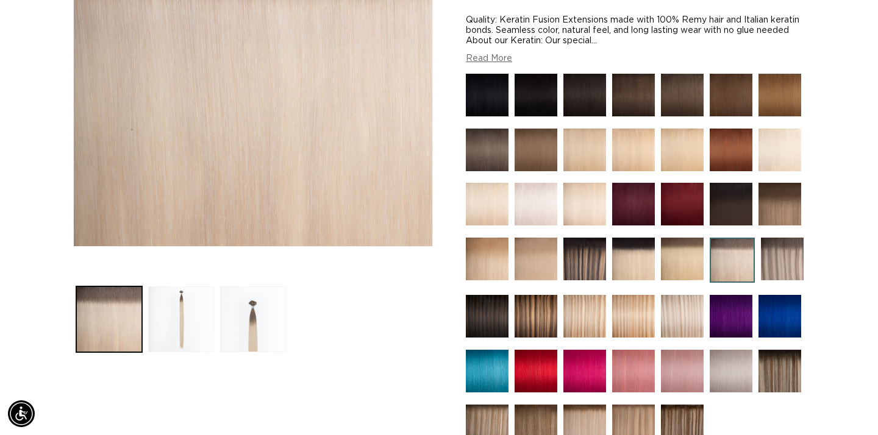
scroll to position [256, 0]
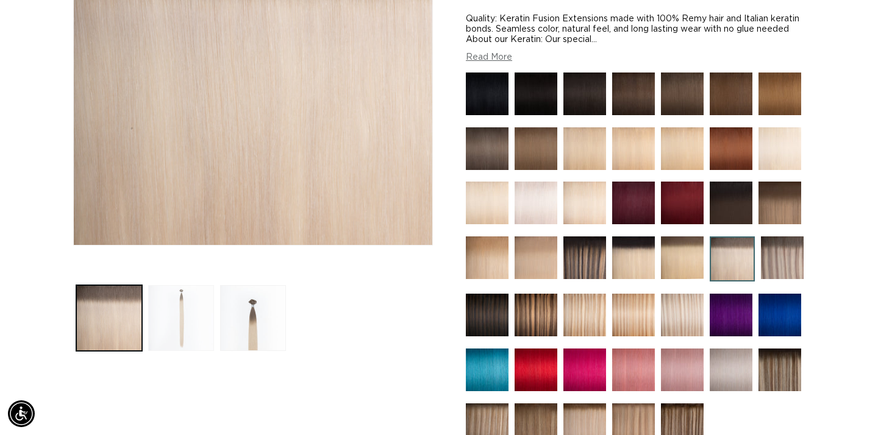
click at [199, 324] on button "Load image 2 in gallery view" at bounding box center [181, 318] width 66 height 66
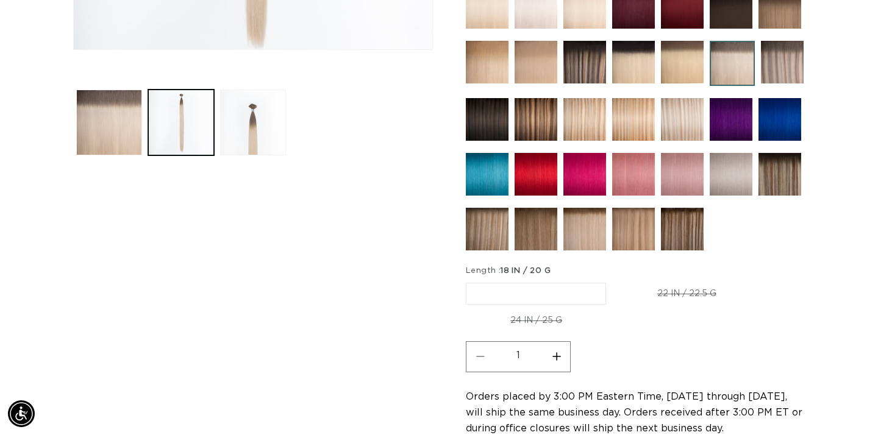
scroll to position [0, 0]
click at [631, 237] on img at bounding box center [633, 229] width 43 height 43
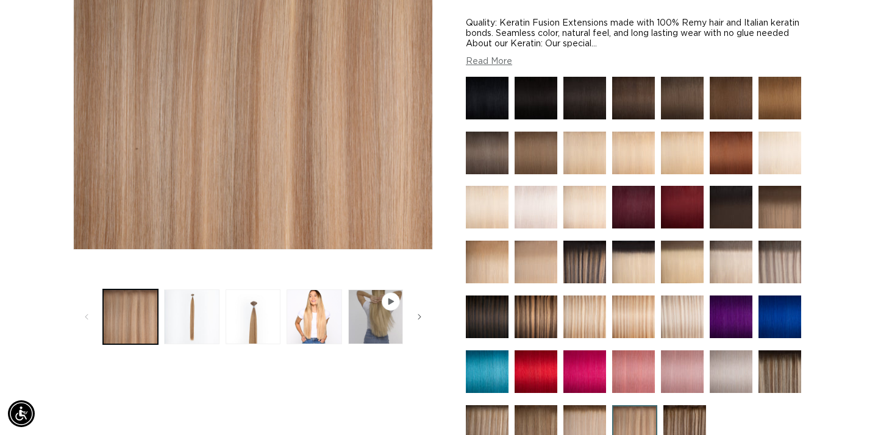
scroll to position [0, 792]
click at [491, 270] on img at bounding box center [487, 262] width 43 height 43
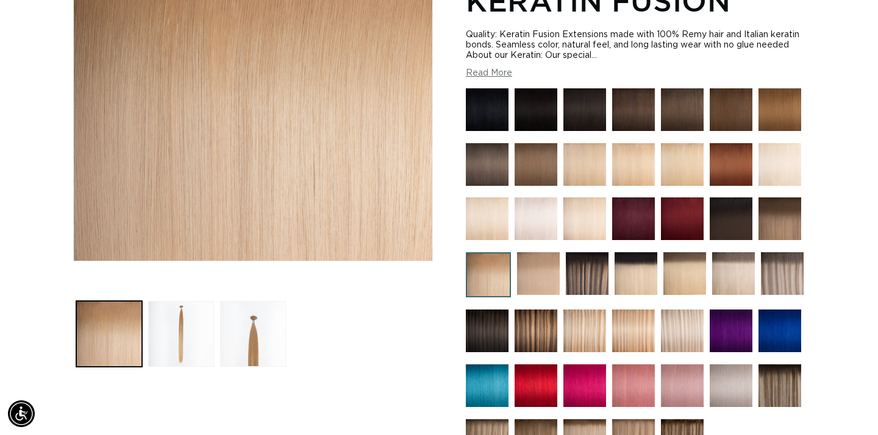
scroll to position [256, 0]
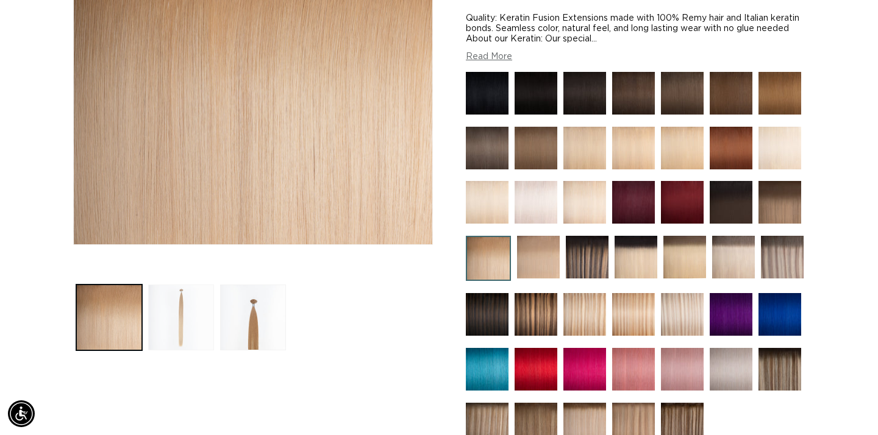
click at [182, 301] on button "Load image 2 in gallery view" at bounding box center [181, 318] width 66 height 66
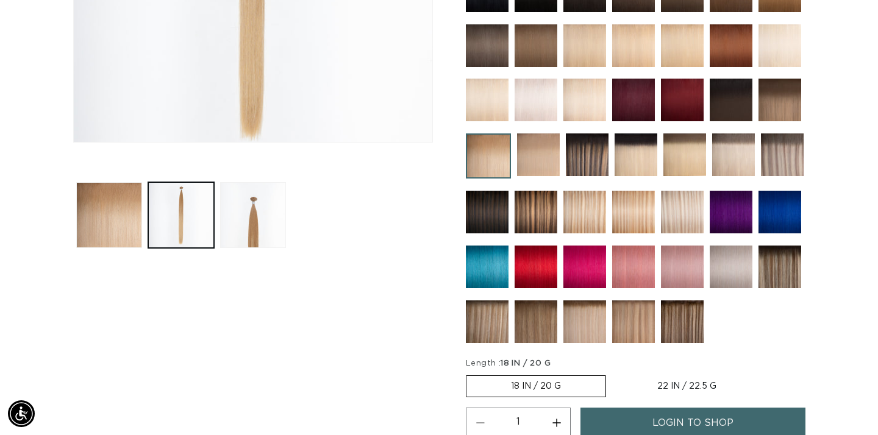
scroll to position [0, 792]
click at [545, 157] on img at bounding box center [538, 155] width 43 height 43
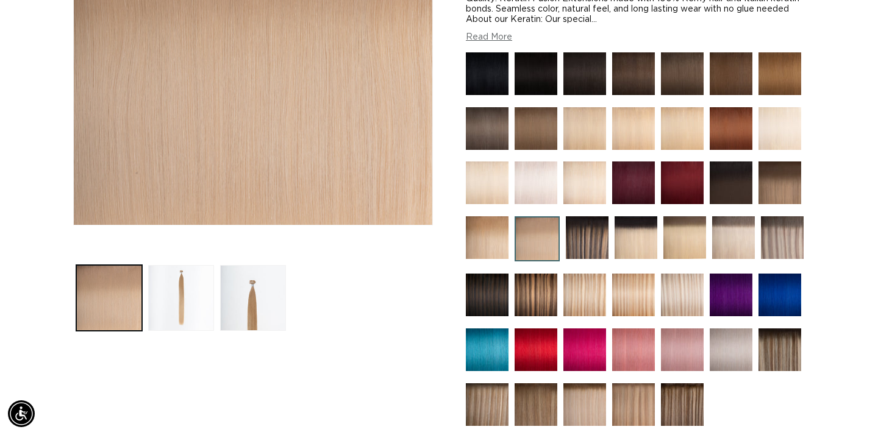
scroll to position [0, 1583]
click at [592, 139] on img at bounding box center [585, 128] width 43 height 43
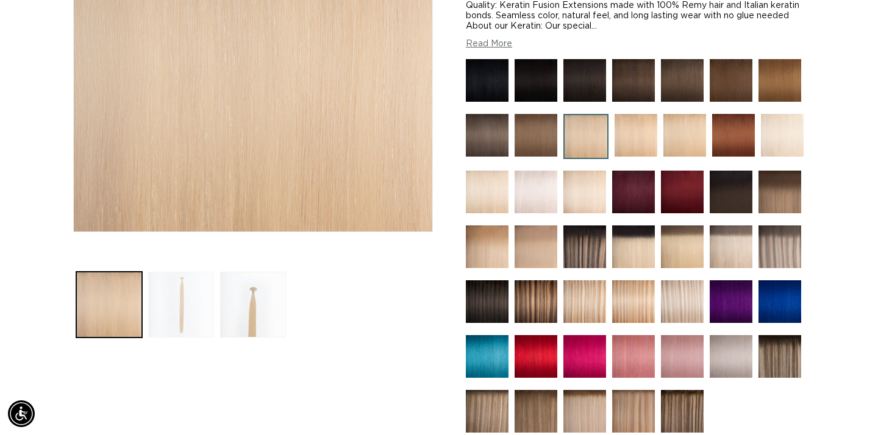
click at [180, 320] on button "Load image 2 in gallery view" at bounding box center [181, 305] width 66 height 66
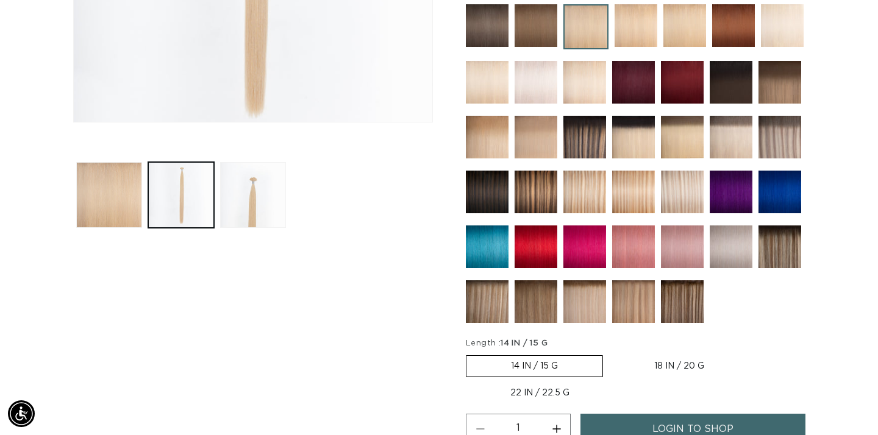
scroll to position [0, 1583]
click at [590, 311] on img at bounding box center [585, 302] width 43 height 43
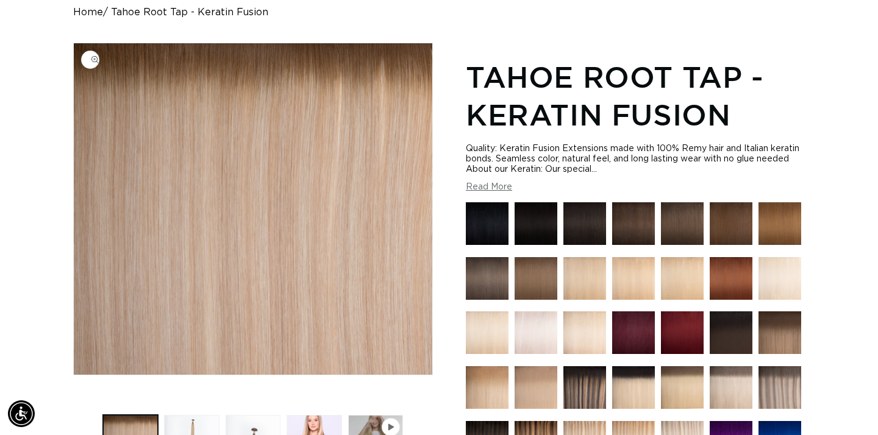
scroll to position [171, 0]
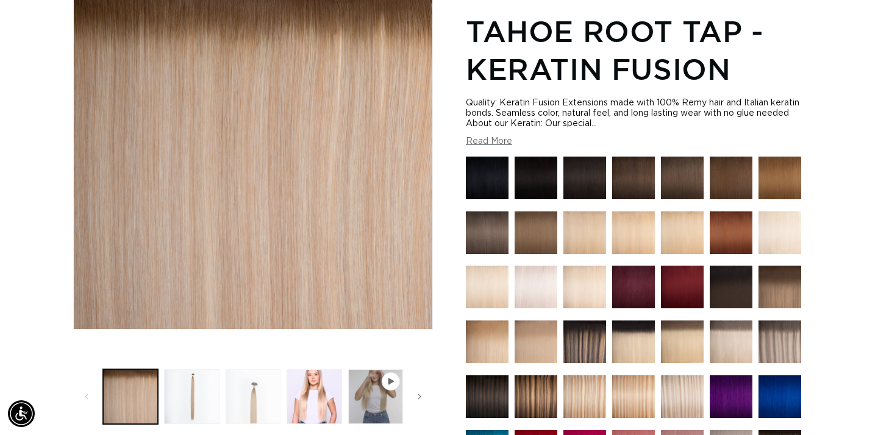
click at [259, 405] on button "Load image 3 in gallery view" at bounding box center [253, 397] width 55 height 55
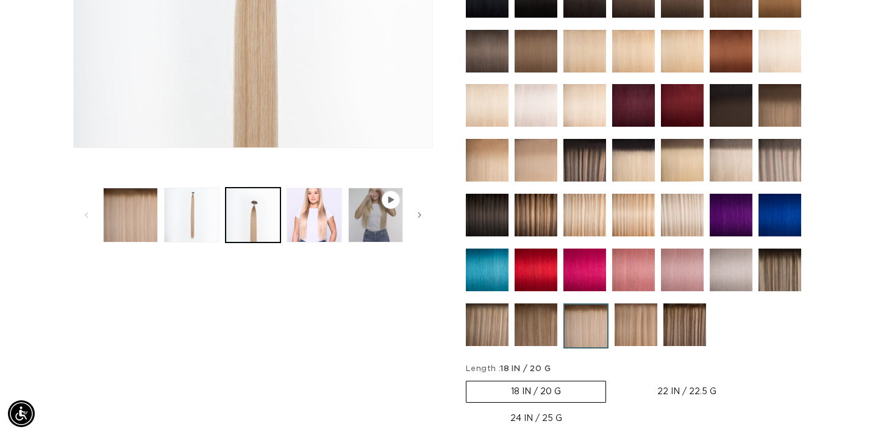
scroll to position [0, 792]
click at [148, 226] on button "Load image 1 in gallery view" at bounding box center [130, 215] width 55 height 55
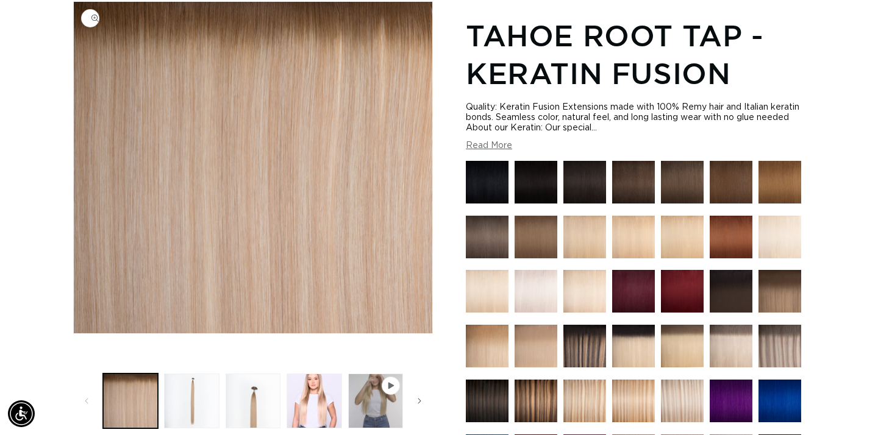
scroll to position [0, 1583]
click at [192, 393] on button "Load image 2 in gallery view" at bounding box center [191, 401] width 55 height 55
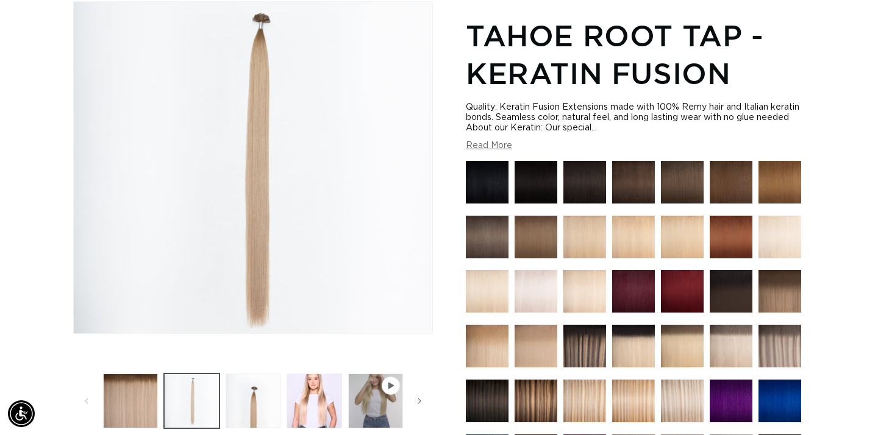
scroll to position [0, 0]
click at [328, 410] on button "Load image 4 in gallery view" at bounding box center [314, 401] width 55 height 55
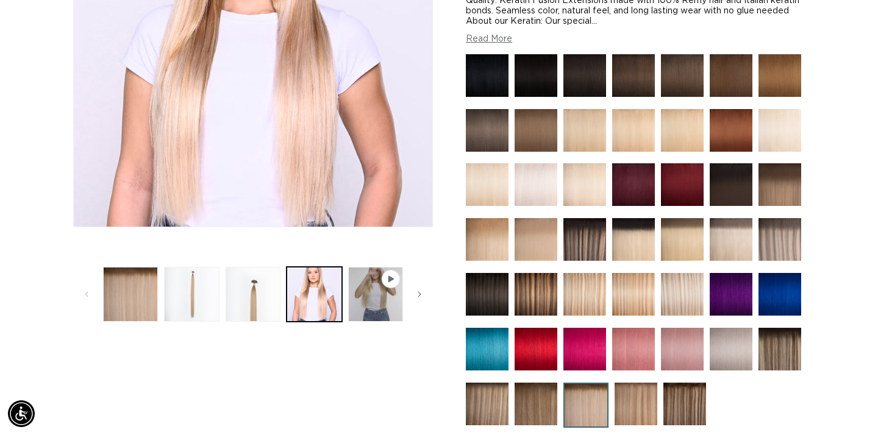
scroll to position [0, 1583]
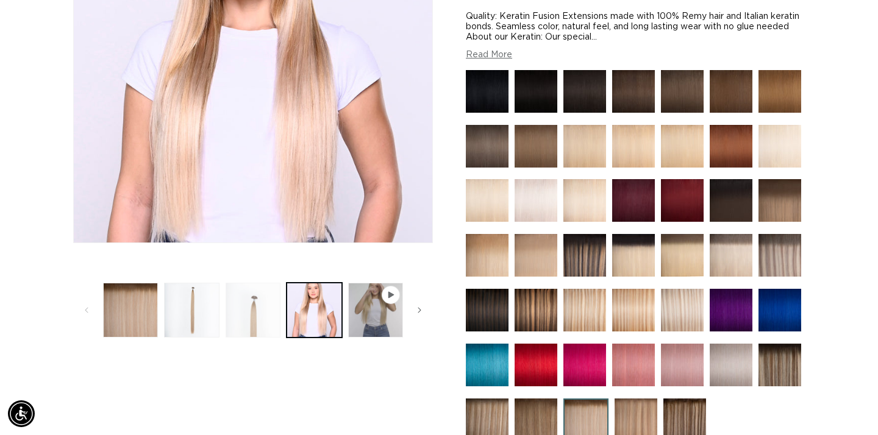
click at [263, 314] on button "Load image 3 in gallery view" at bounding box center [253, 310] width 55 height 55
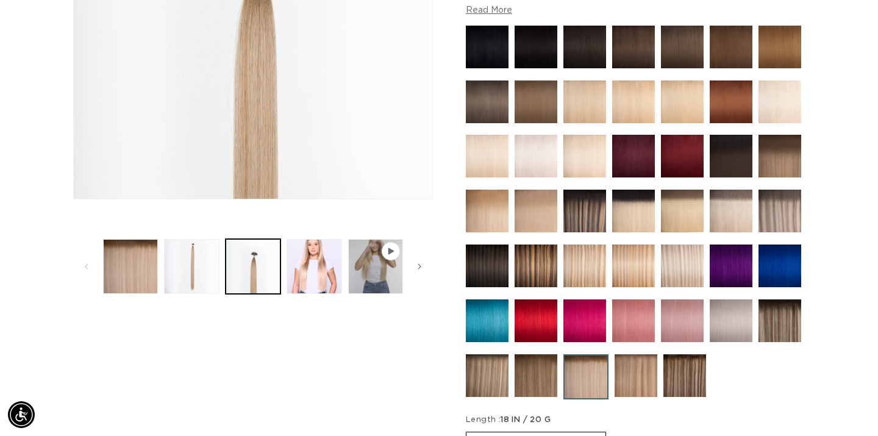
scroll to position [0, 0]
click at [788, 218] on img at bounding box center [780, 211] width 43 height 43
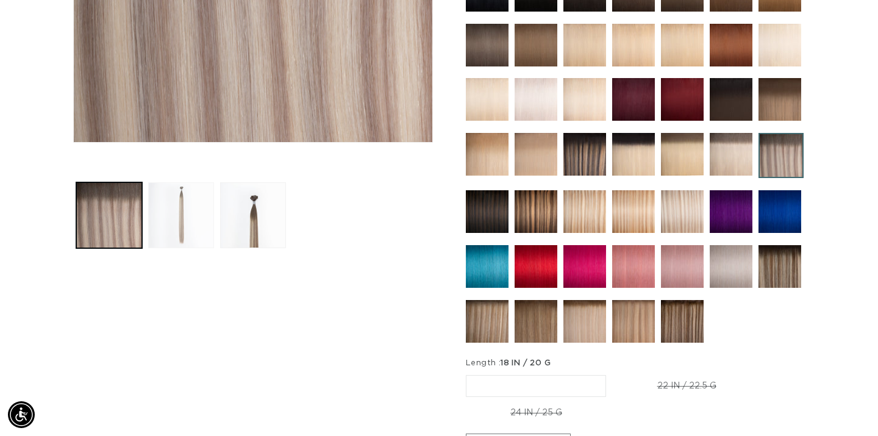
scroll to position [0, 792]
click at [187, 218] on button "Load image 2 in gallery view" at bounding box center [181, 215] width 66 height 66
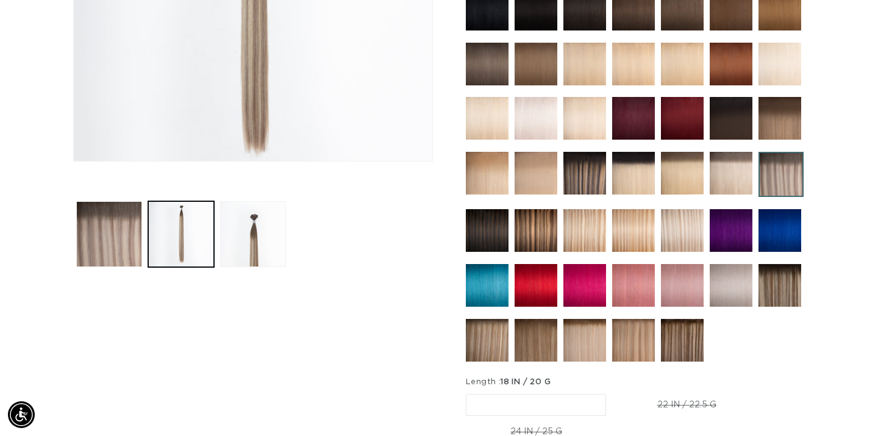
scroll to position [0, 0]
click at [573, 344] on img at bounding box center [585, 340] width 43 height 43
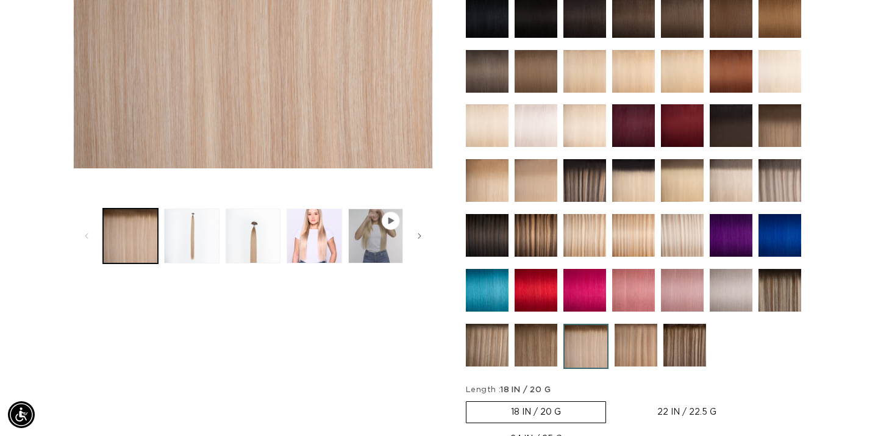
scroll to position [336, 0]
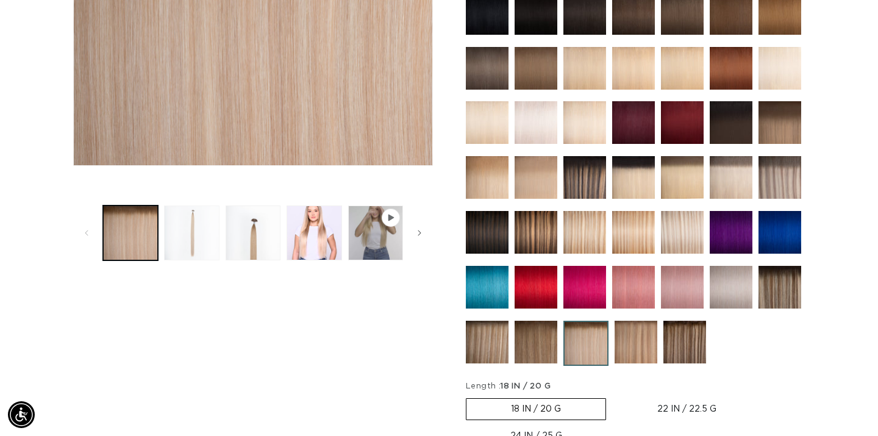
click at [201, 234] on button "Load image 2 in gallery view" at bounding box center [191, 233] width 55 height 55
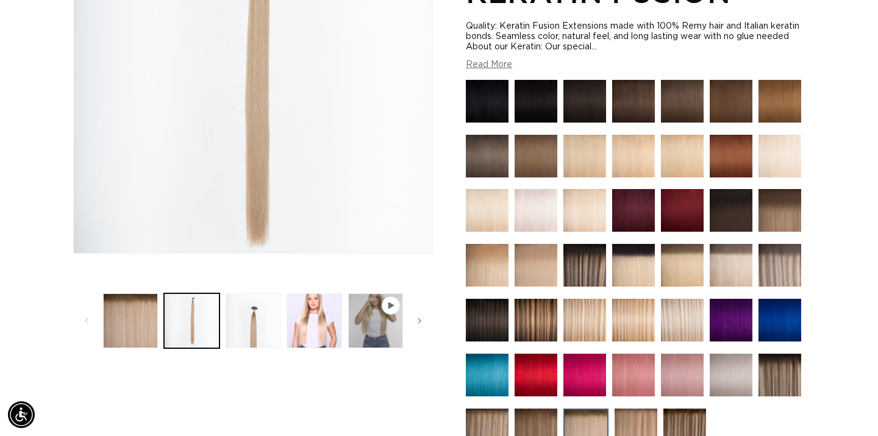
scroll to position [0, 792]
click at [145, 321] on button "Load image 1 in gallery view" at bounding box center [130, 320] width 55 height 55
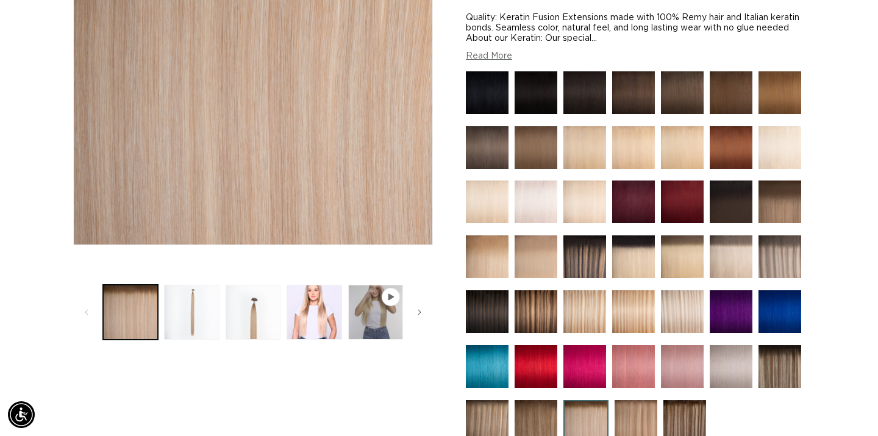
click at [781, 258] on img at bounding box center [780, 256] width 43 height 43
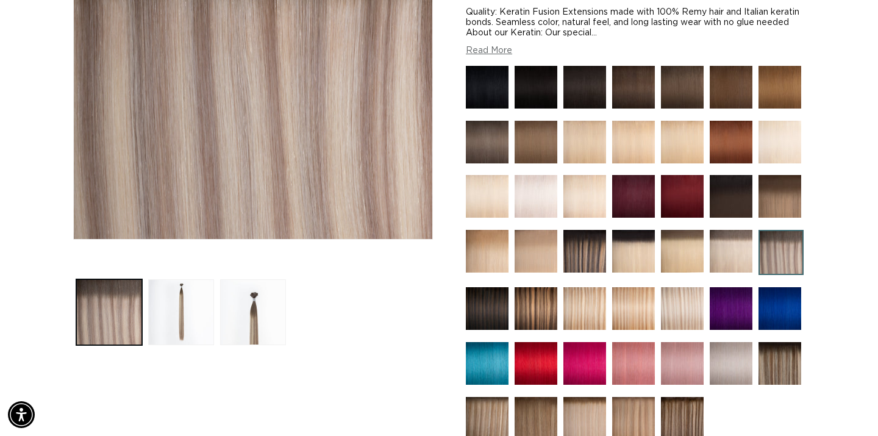
click at [590, 148] on img at bounding box center [585, 142] width 43 height 43
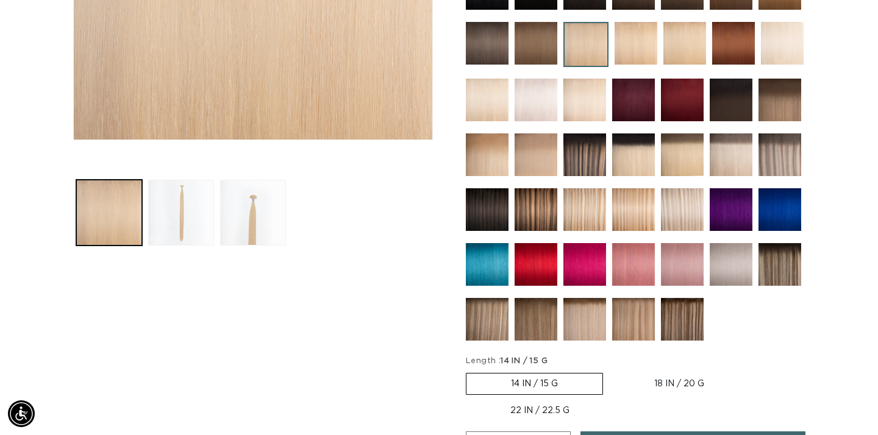
scroll to position [0, 1583]
click at [777, 157] on img at bounding box center [780, 155] width 43 height 43
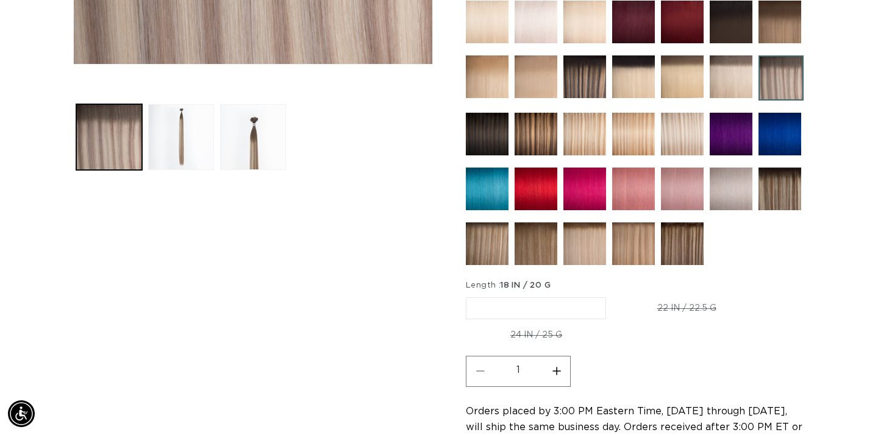
scroll to position [476, 0]
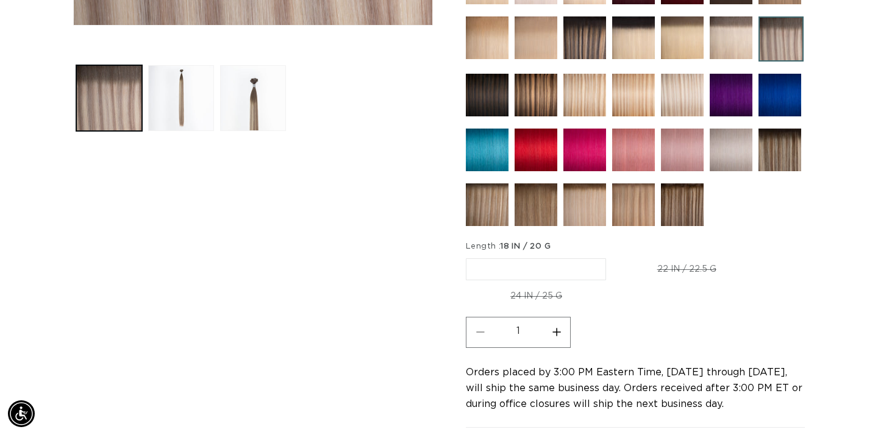
click at [582, 213] on img at bounding box center [585, 205] width 43 height 43
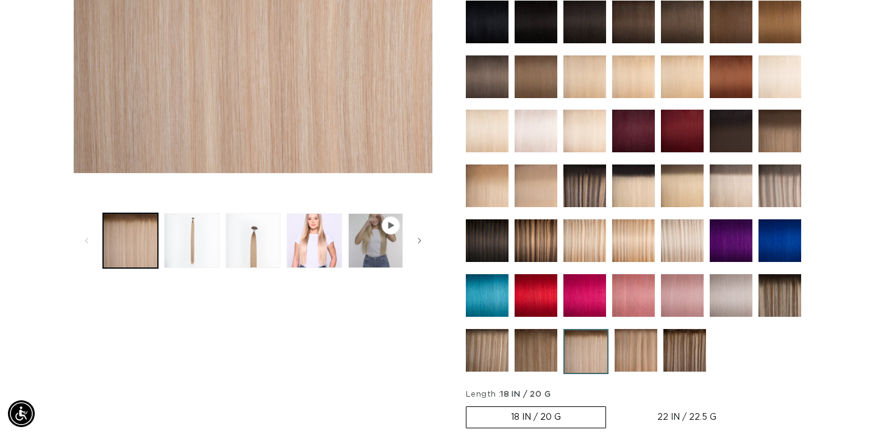
scroll to position [0, 1583]
click at [491, 350] on img at bounding box center [487, 350] width 43 height 43
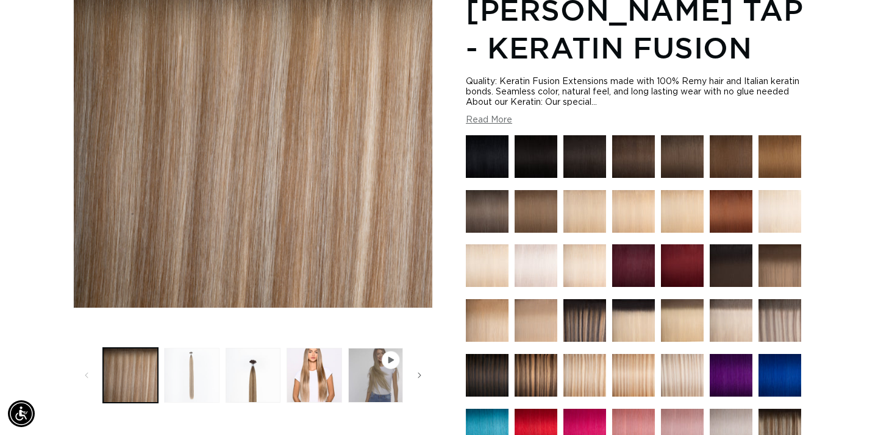
scroll to position [0, 792]
click at [191, 380] on button "Load image 2 in gallery view" at bounding box center [191, 375] width 55 height 55
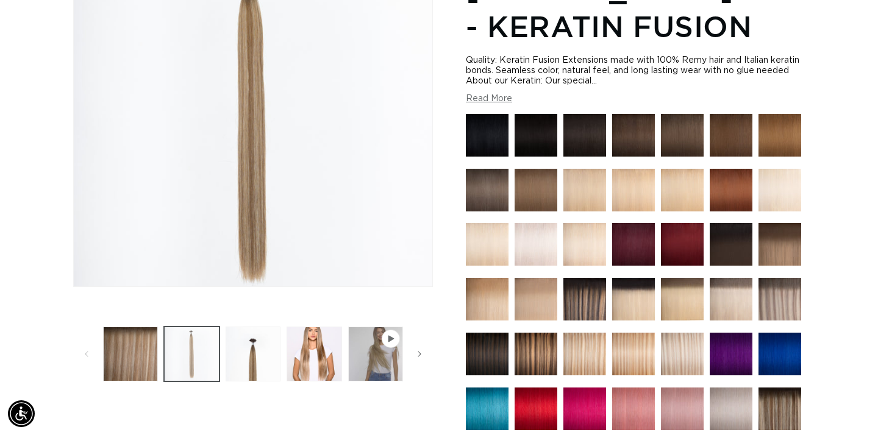
scroll to position [210, 0]
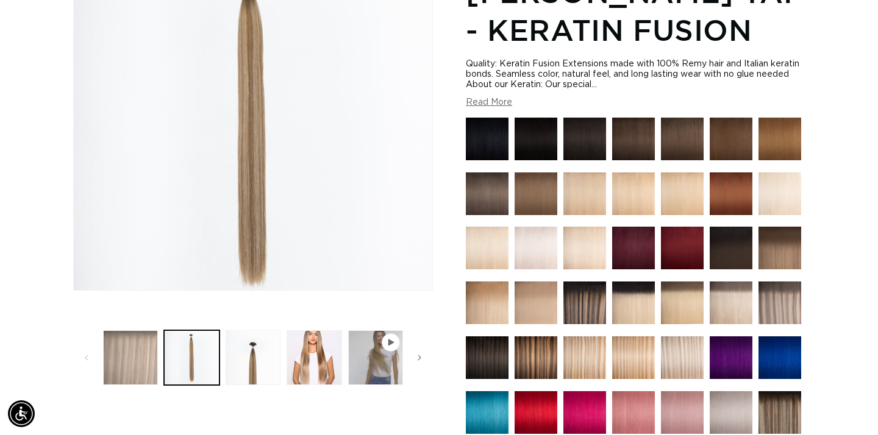
click at [131, 367] on button "Load image 1 in gallery view" at bounding box center [130, 358] width 55 height 55
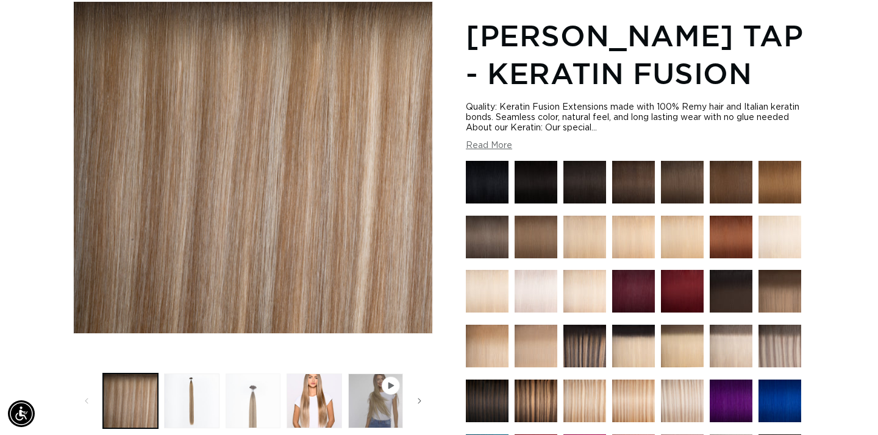
scroll to position [0, 792]
click at [215, 401] on button "Load image 2 in gallery view" at bounding box center [191, 401] width 55 height 55
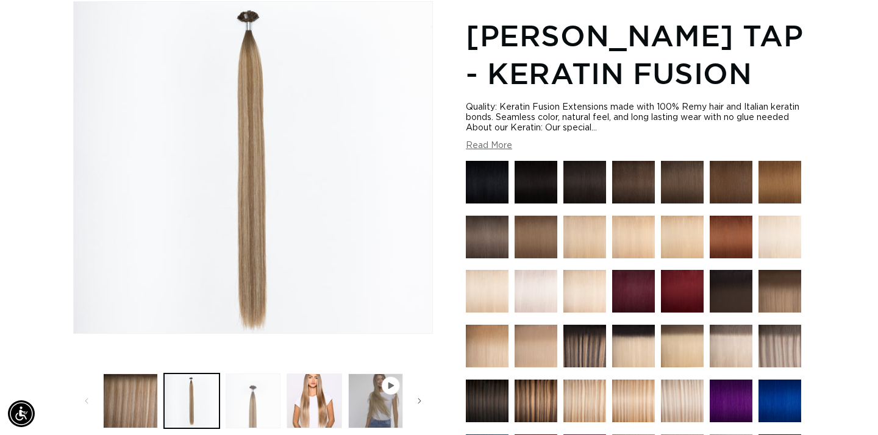
scroll to position [0, 1583]
click at [250, 420] on button "Load image 3 in gallery view" at bounding box center [253, 401] width 55 height 55
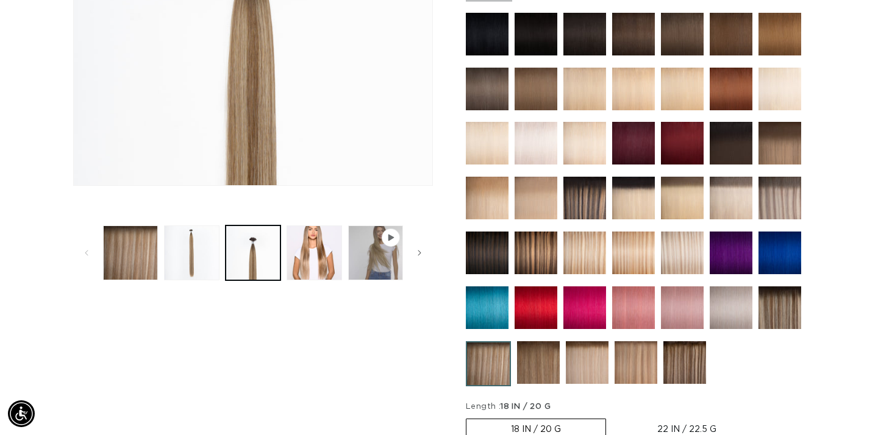
scroll to position [0, 792]
click at [592, 369] on img at bounding box center [587, 363] width 43 height 43
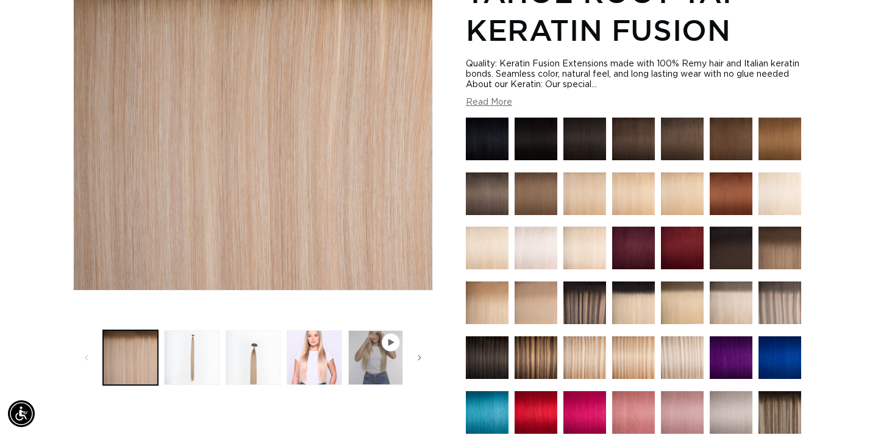
click at [833, 169] on div "Home Tahoe Root Tap - Keratin Fusion Skip to product information Open media 1 i…" at bounding box center [439, 360] width 878 height 876
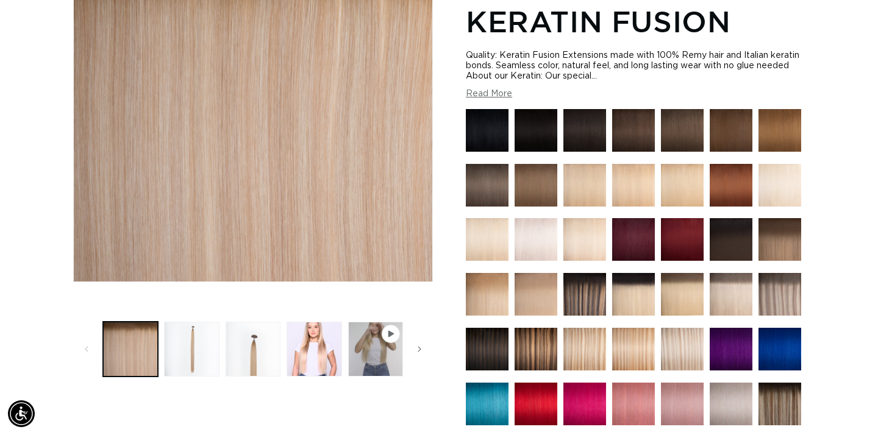
scroll to position [221, 0]
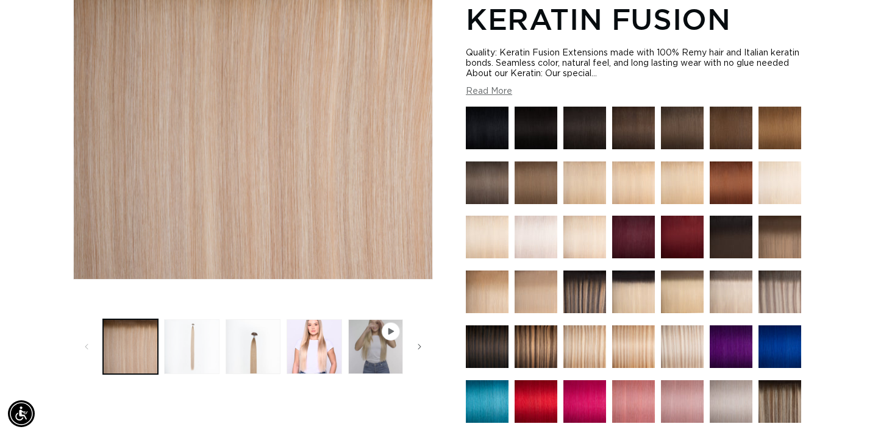
click at [189, 354] on button "Load image 2 in gallery view" at bounding box center [191, 347] width 55 height 55
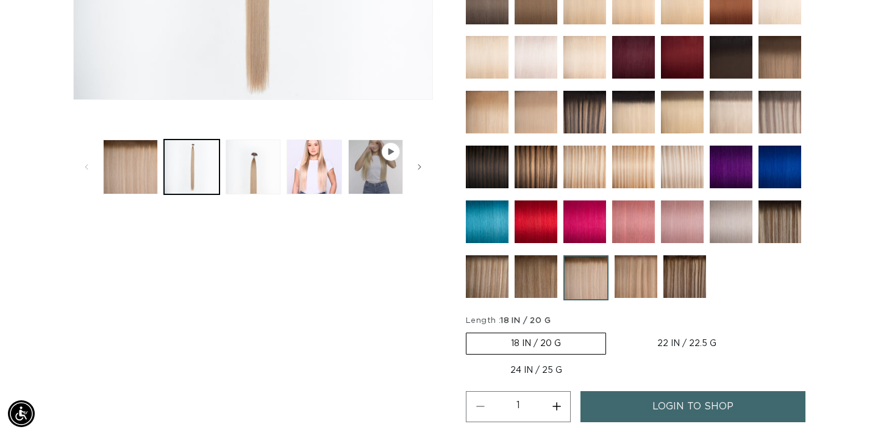
scroll to position [0, 792]
click at [638, 278] on img at bounding box center [636, 277] width 43 height 43
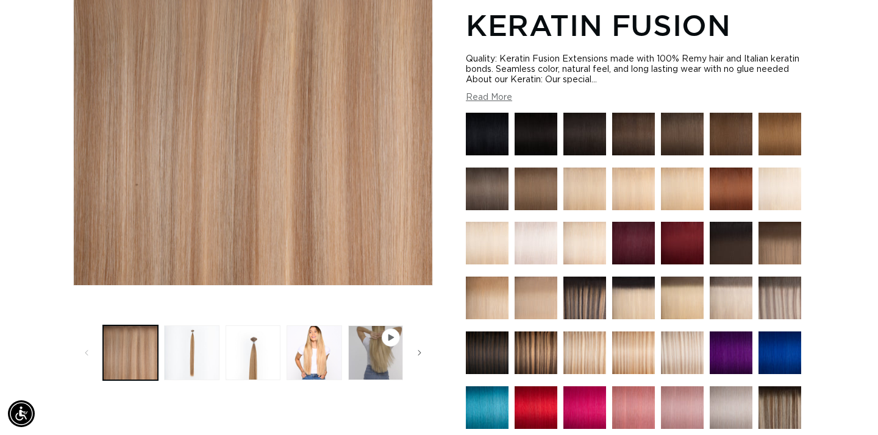
scroll to position [265, 0]
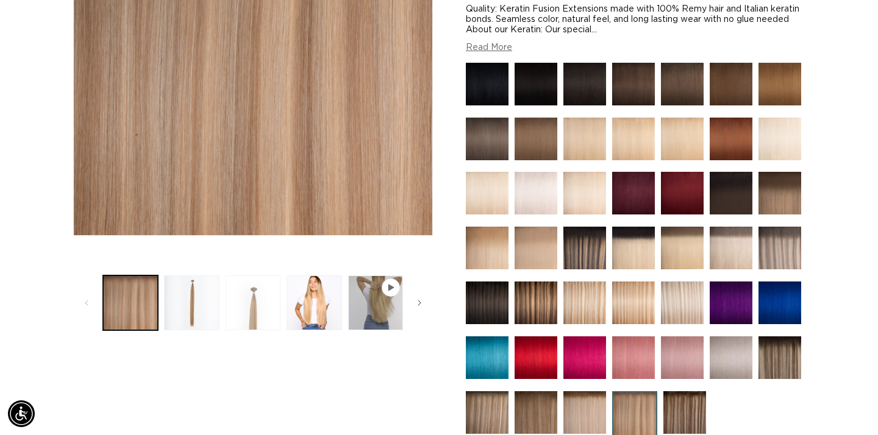
click at [259, 306] on button "Load image 3 in gallery view" at bounding box center [253, 303] width 55 height 55
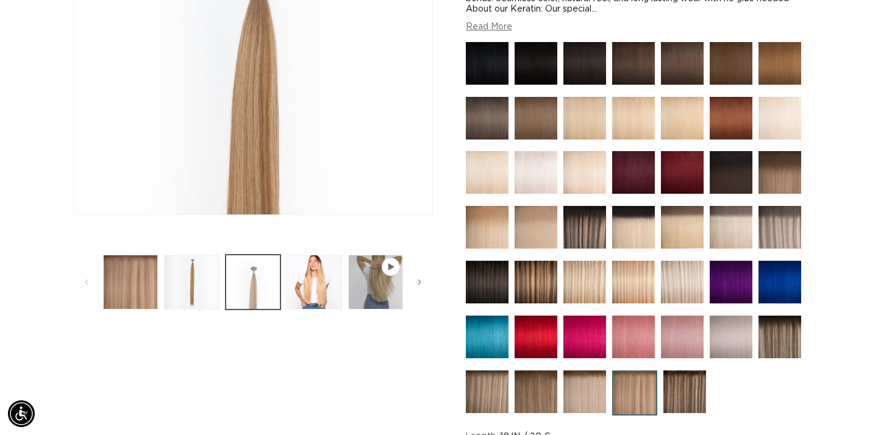
scroll to position [0, 1583]
click at [490, 398] on img at bounding box center [487, 392] width 43 height 43
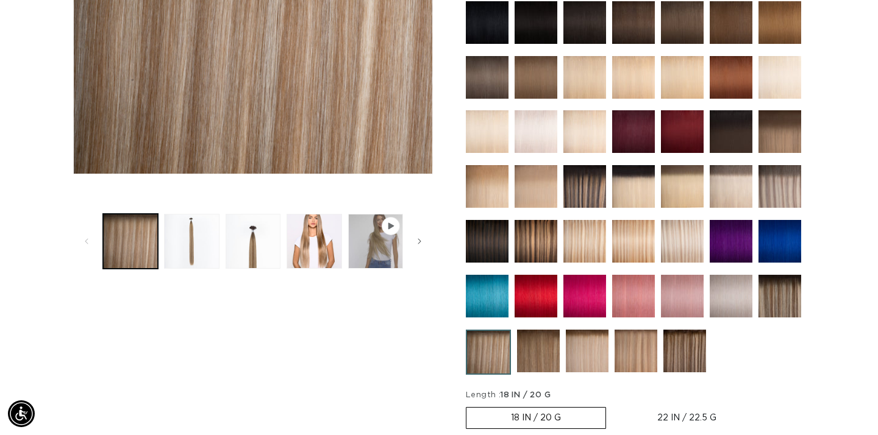
scroll to position [331, 0]
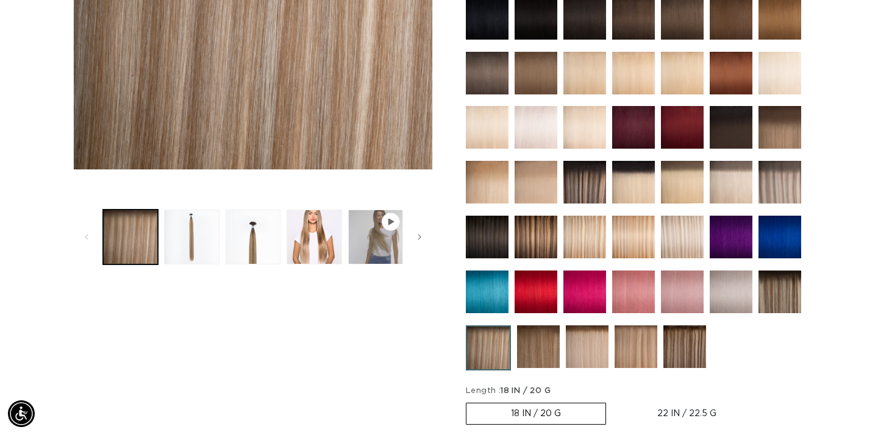
click at [547, 353] on img at bounding box center [538, 347] width 43 height 43
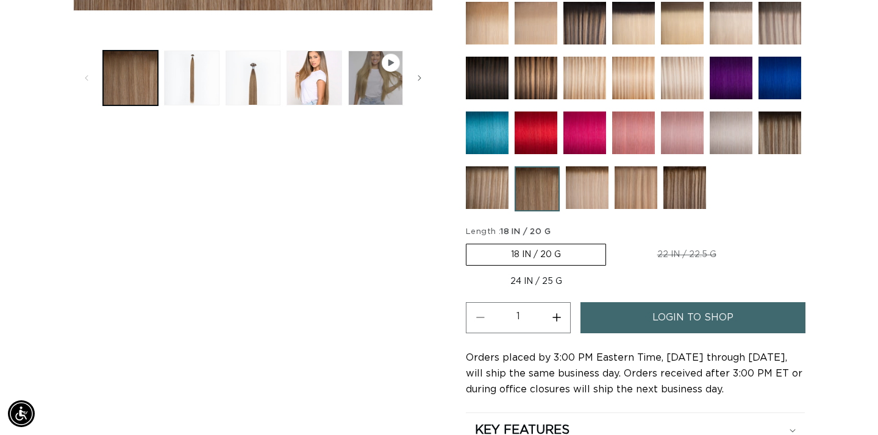
scroll to position [0, 792]
click at [623, 194] on img at bounding box center [636, 188] width 43 height 43
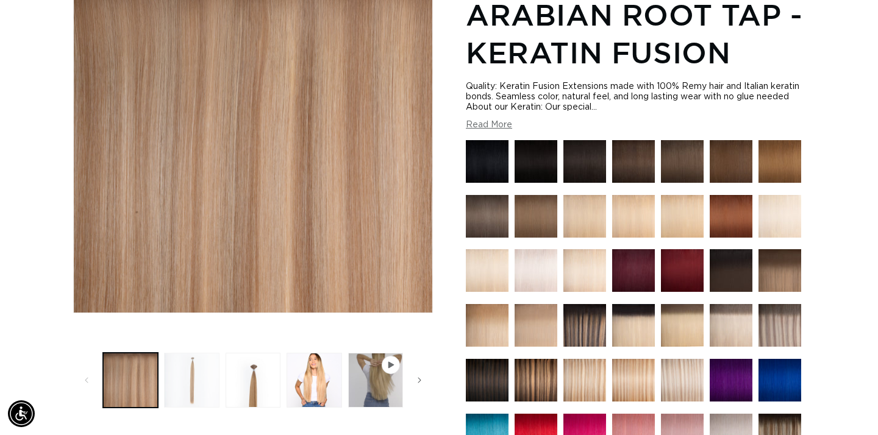
click at [209, 366] on button "Load image 2 in gallery view" at bounding box center [191, 380] width 55 height 55
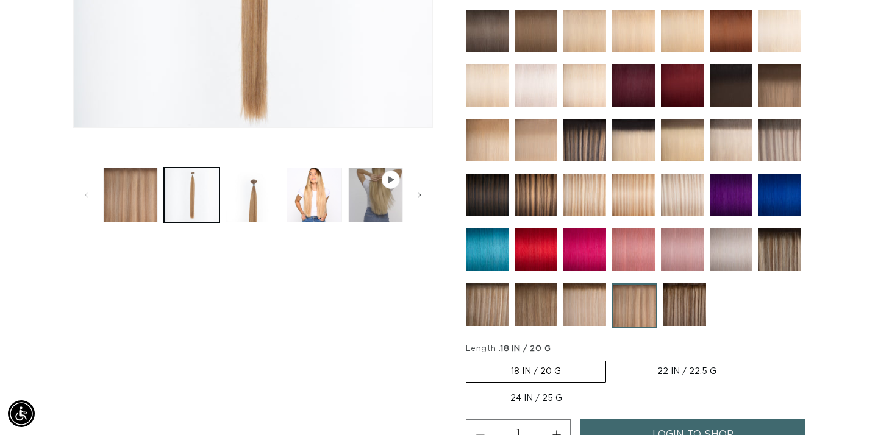
scroll to position [459, 0]
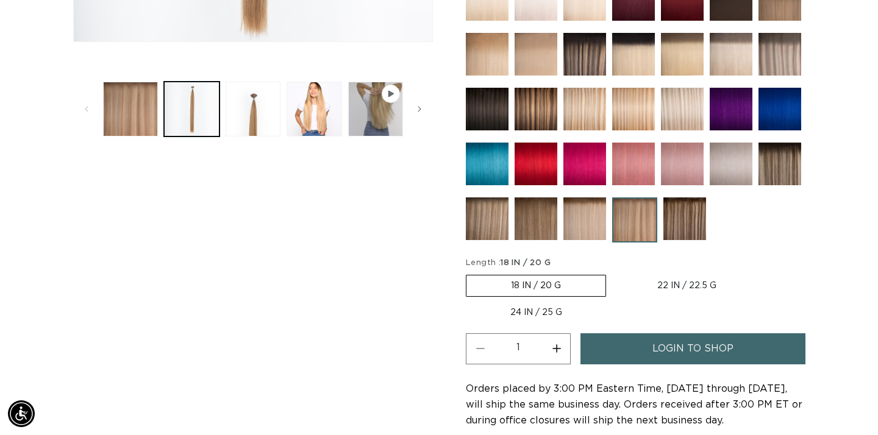
click at [493, 217] on img at bounding box center [487, 219] width 43 height 43
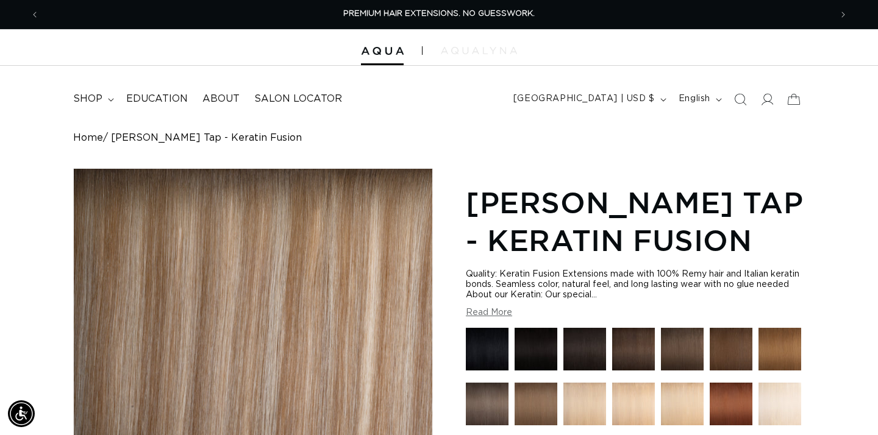
click at [455, 48] on img at bounding box center [479, 50] width 76 height 7
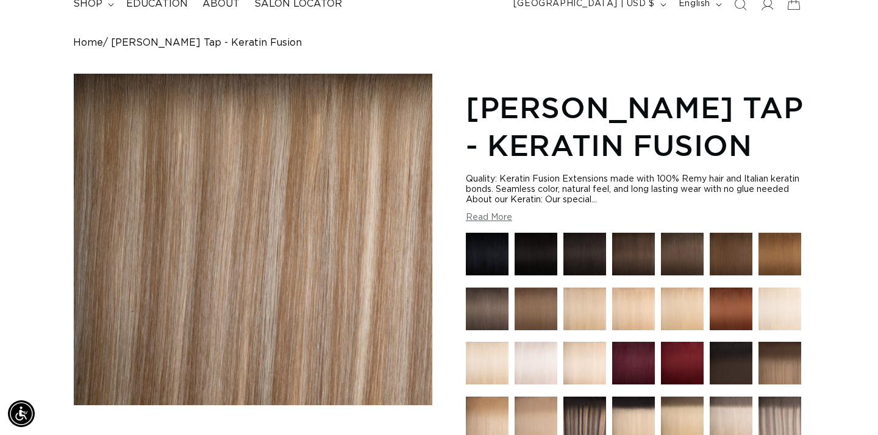
scroll to position [0, 792]
click at [589, 321] on img at bounding box center [585, 309] width 43 height 43
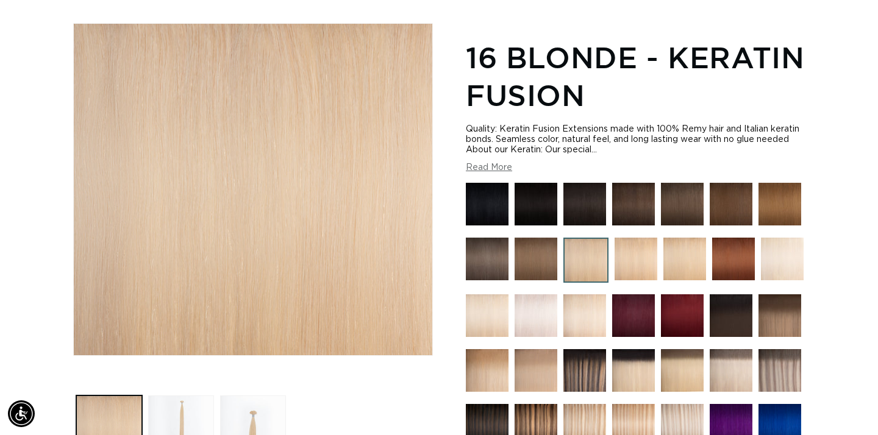
scroll to position [0, 792]
click at [640, 259] on img at bounding box center [636, 259] width 43 height 43
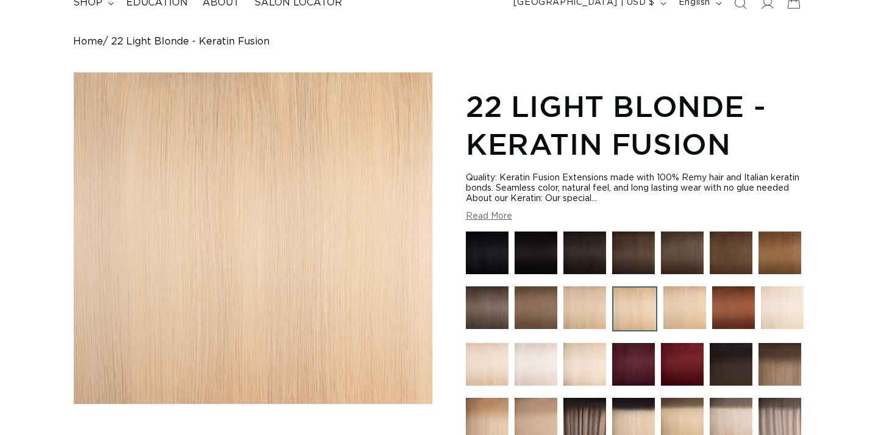
scroll to position [113, 0]
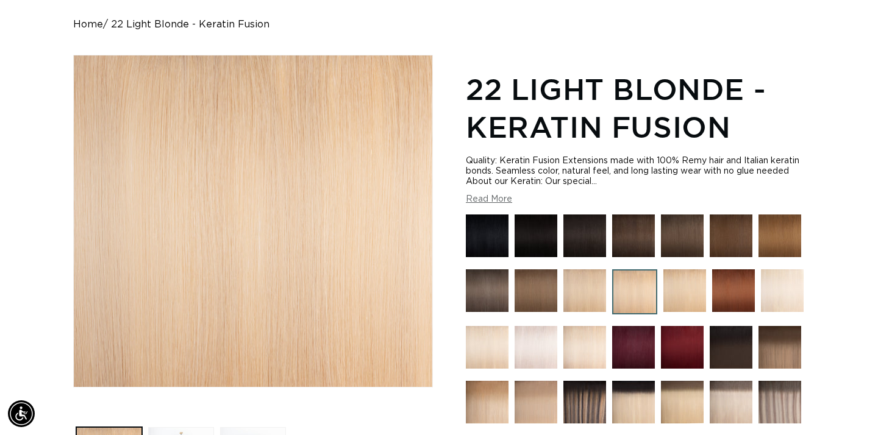
click at [575, 297] on img at bounding box center [585, 291] width 43 height 43
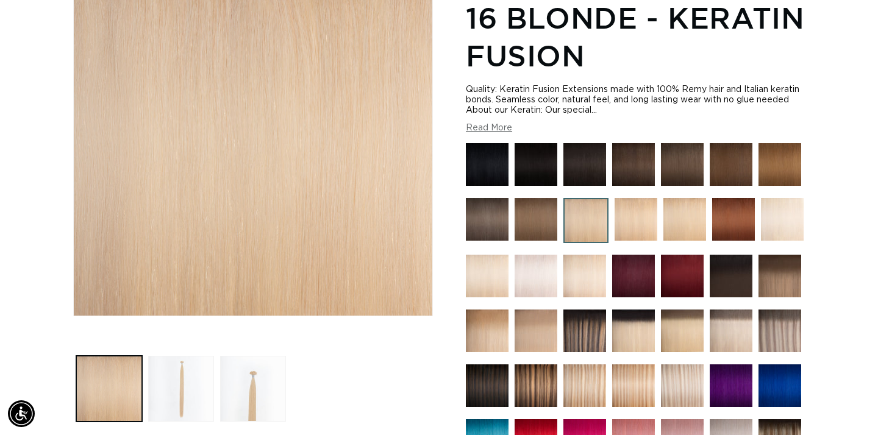
scroll to position [185, 0]
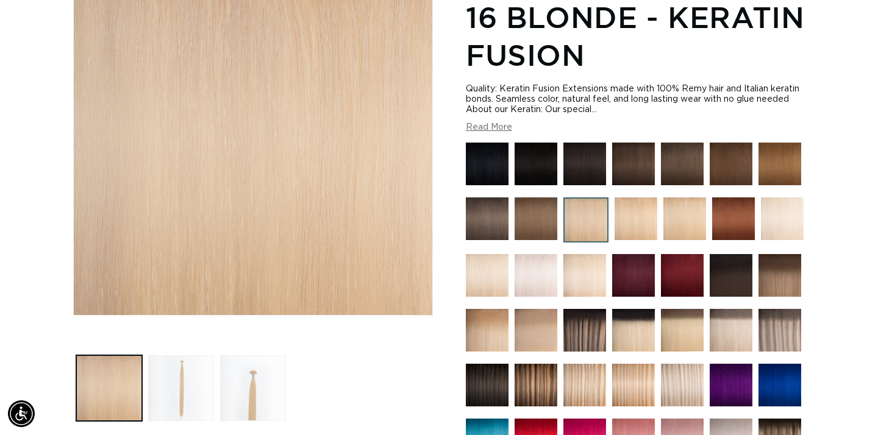
click at [413, 381] on ul "Gallery Viewer" at bounding box center [253, 389] width 360 height 72
click at [437, 378] on div "Skip to product information Open media 1 in modal Open media 2 in modal Open me…" at bounding box center [439, 403] width 732 height 840
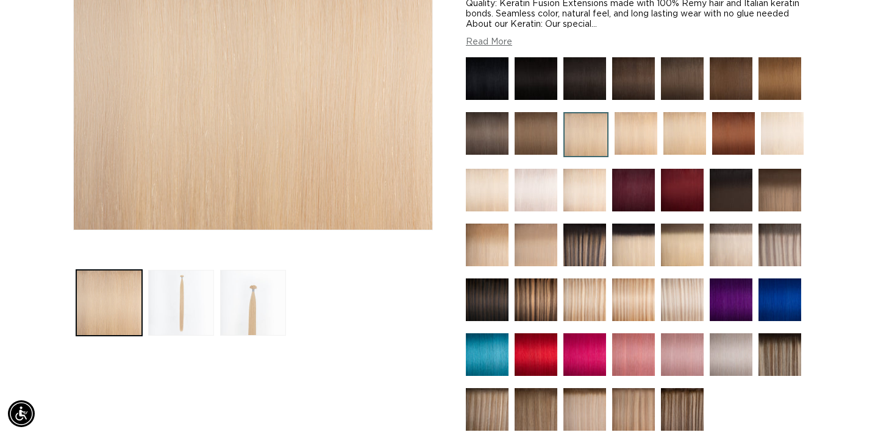
scroll to position [271, 0]
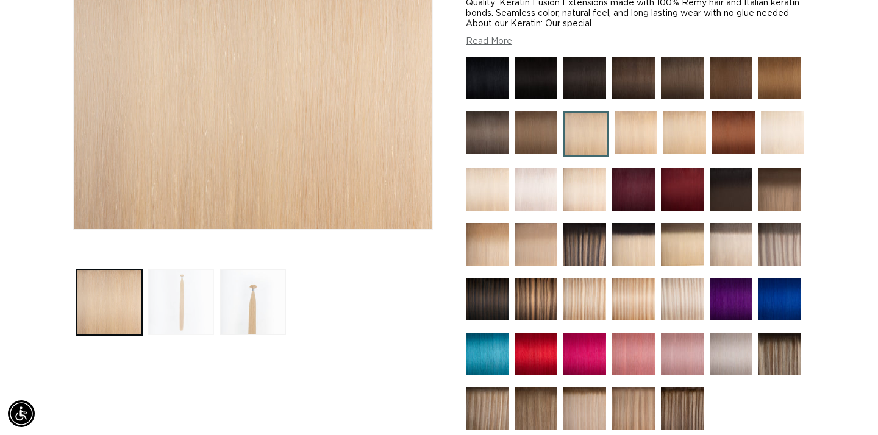
click at [197, 320] on button "Load image 2 in gallery view" at bounding box center [181, 303] width 66 height 66
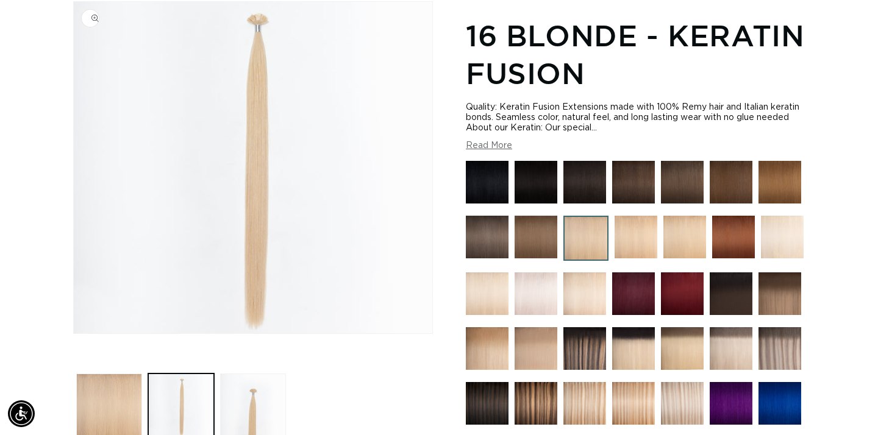
scroll to position [0, 1583]
click at [372, 375] on ul "Gallery Viewer" at bounding box center [253, 407] width 360 height 72
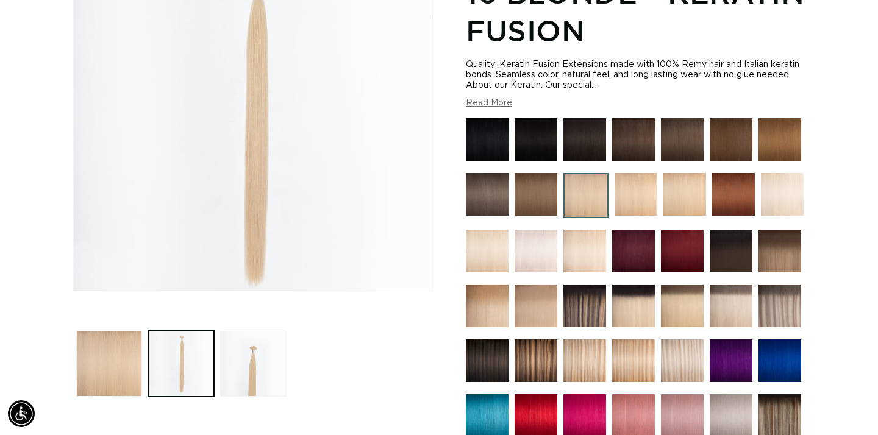
scroll to position [0, 0]
click at [404, 349] on ul "Gallery Viewer" at bounding box center [253, 364] width 360 height 72
